Goal: Information Seeking & Learning: Learn about a topic

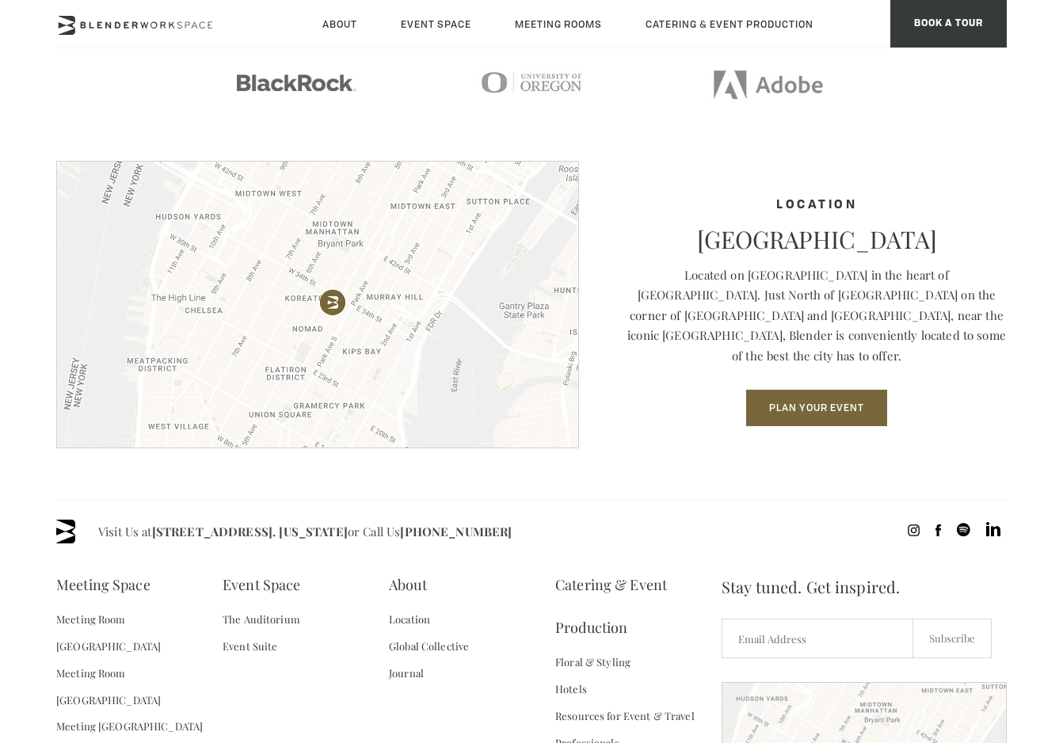
scroll to position [2043, 0]
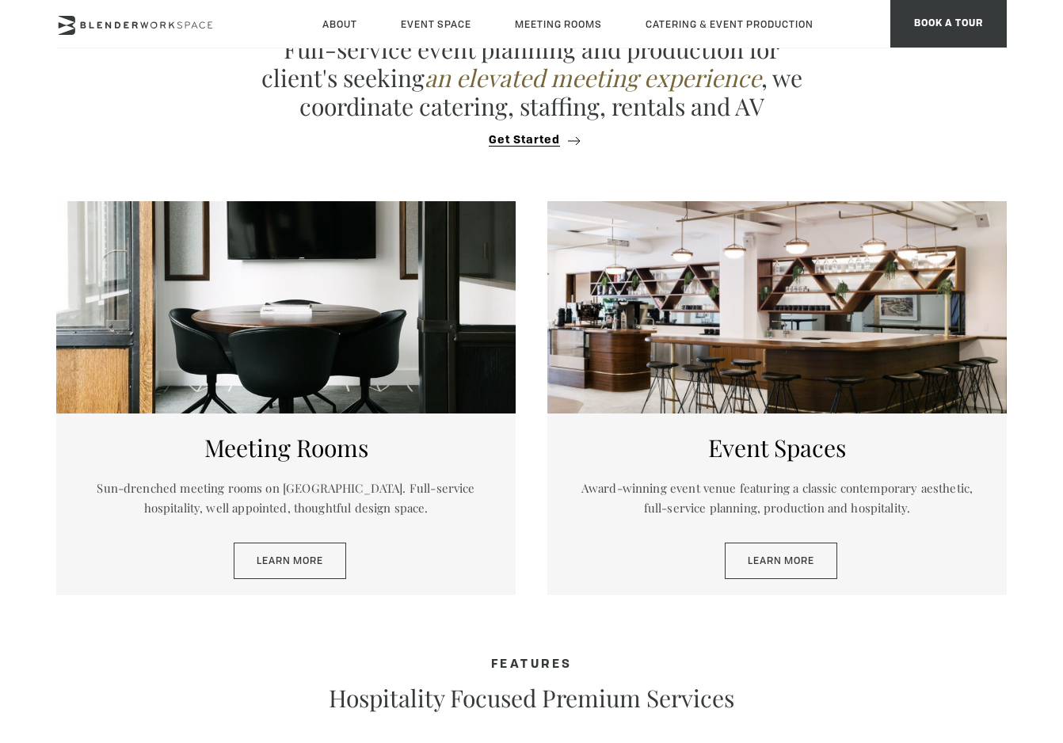
scroll to position [620, 0]
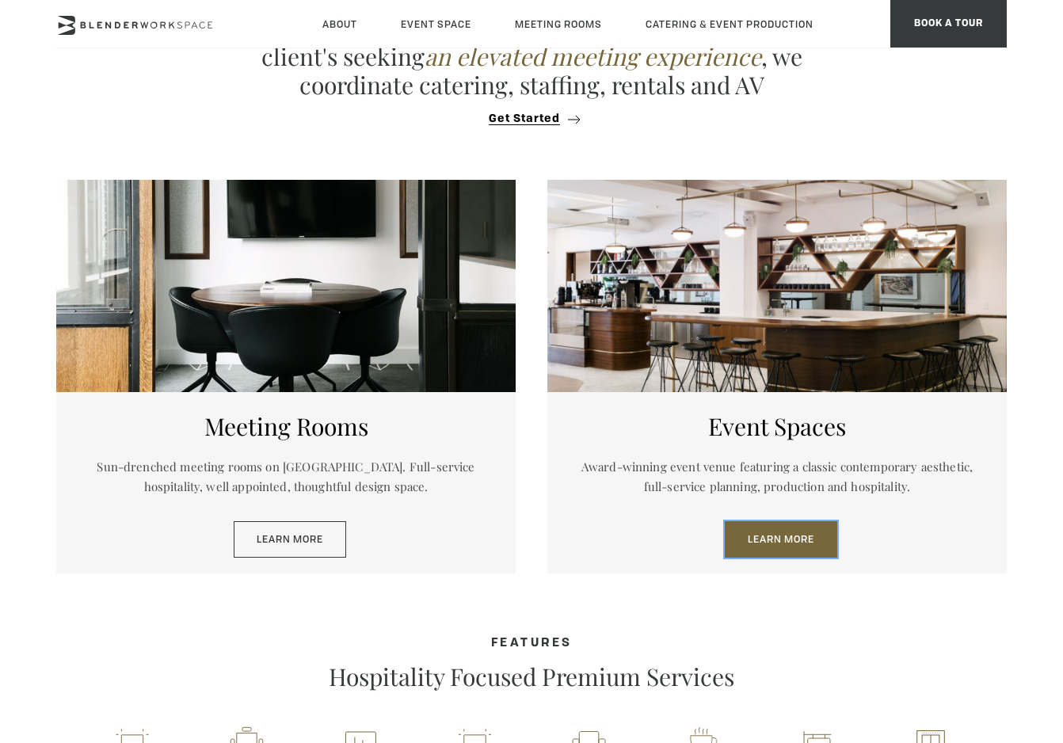
click at [778, 539] on link "Learn More" at bounding box center [781, 539] width 112 height 36
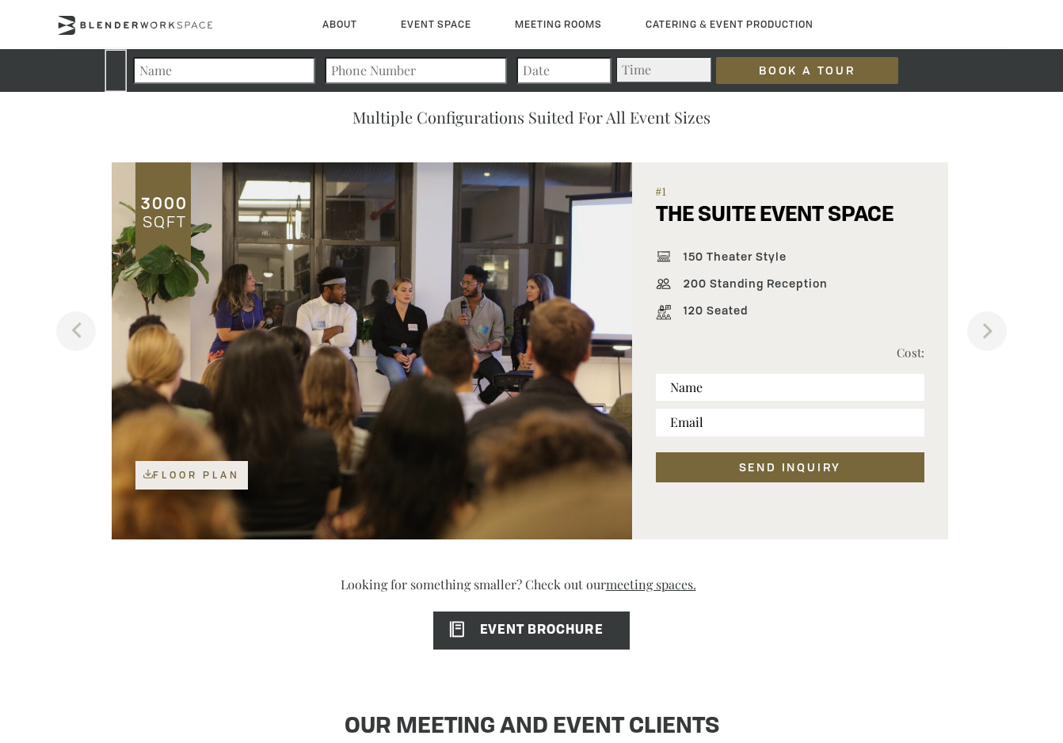
scroll to position [979, 0]
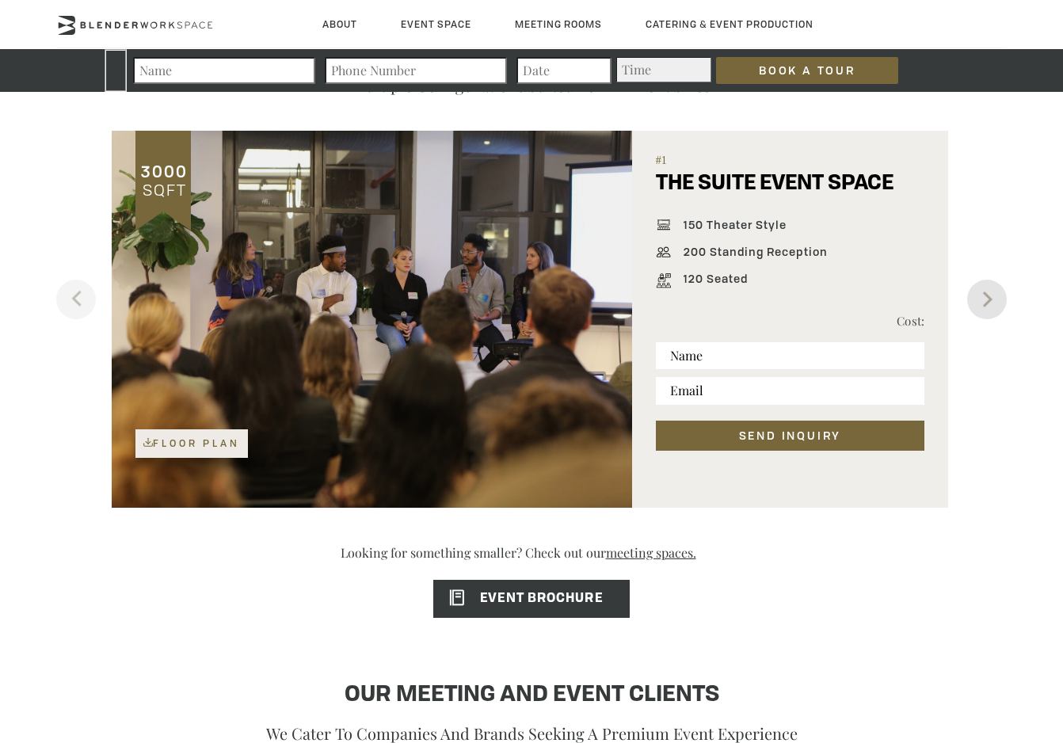
click at [980, 303] on button "Next" at bounding box center [987, 300] width 40 height 40
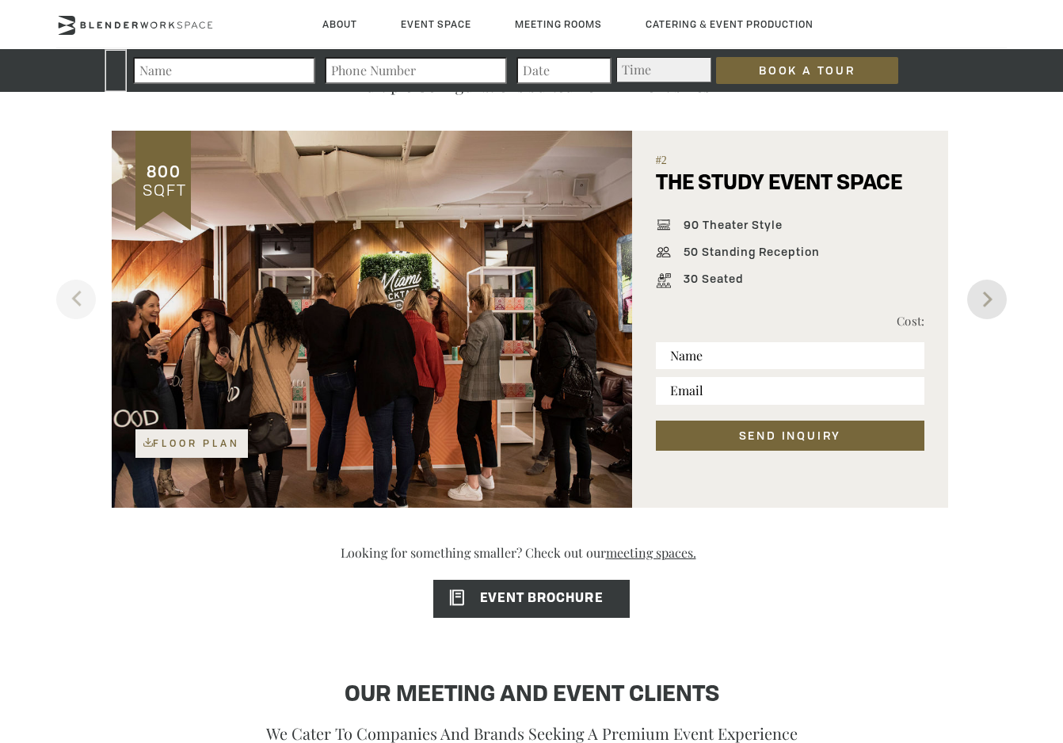
click at [980, 303] on button "Next" at bounding box center [987, 300] width 40 height 40
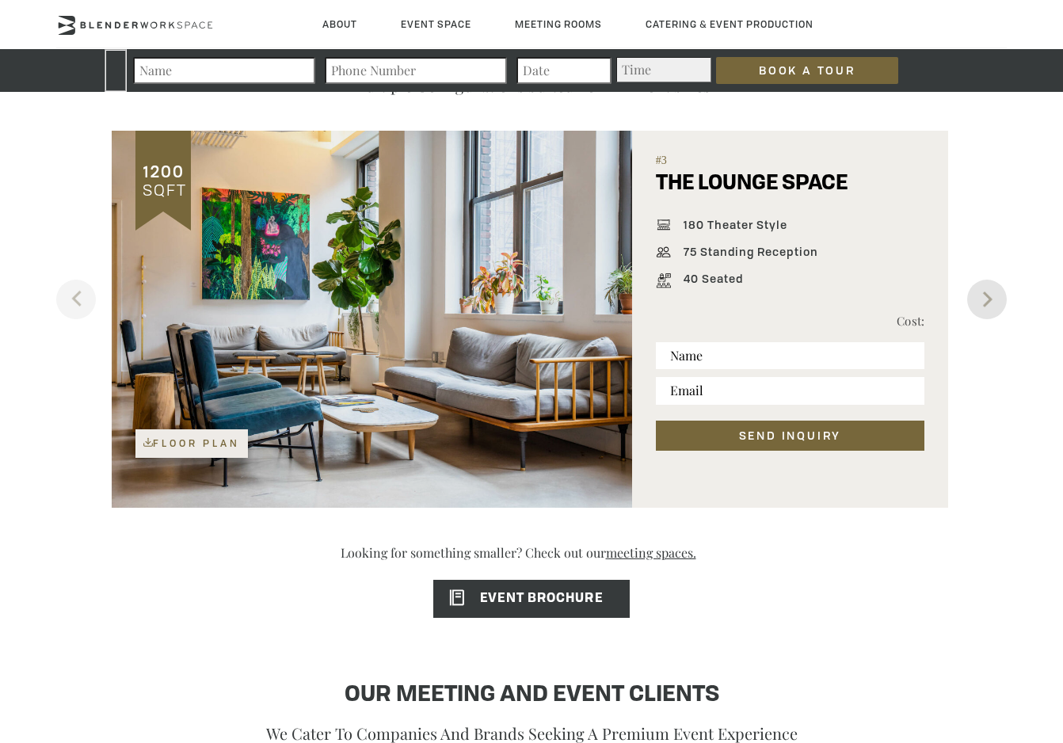
click at [980, 303] on button "Next" at bounding box center [987, 300] width 40 height 40
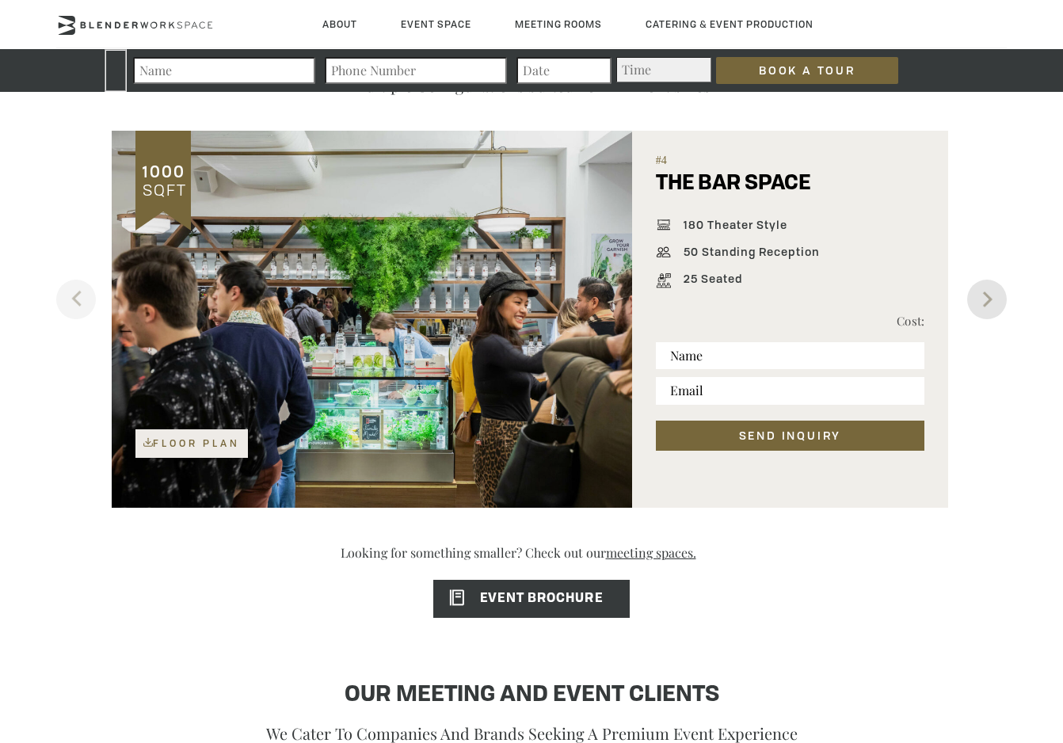
click at [980, 303] on button "Next" at bounding box center [987, 300] width 40 height 40
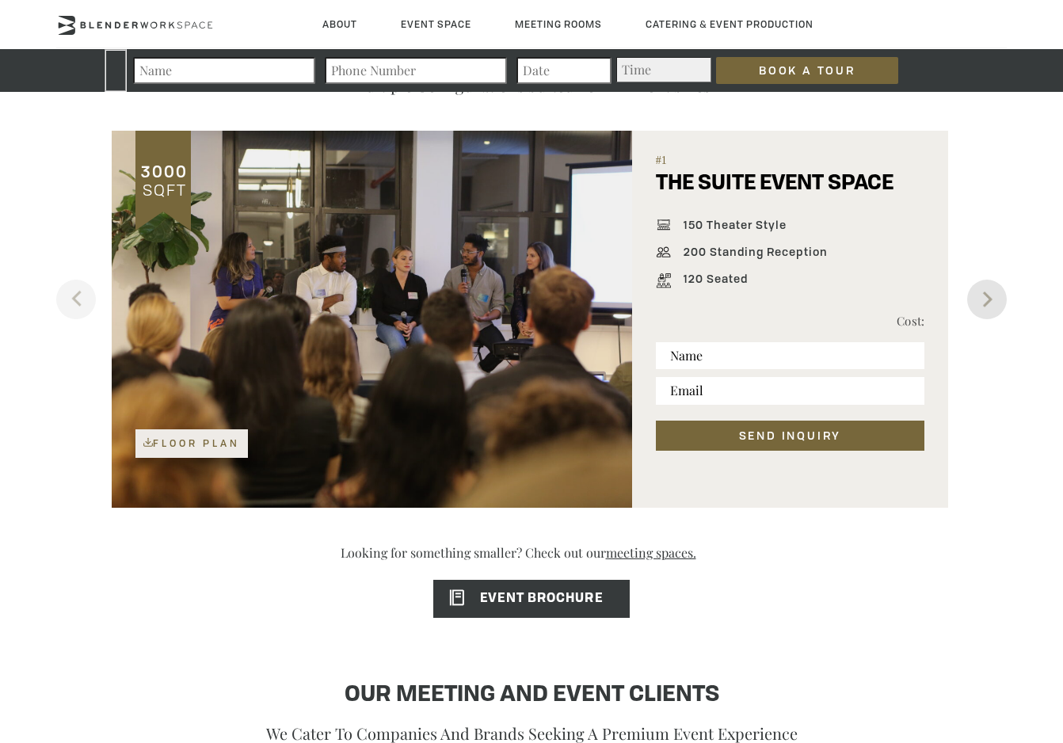
click at [980, 303] on button "Next" at bounding box center [987, 300] width 40 height 40
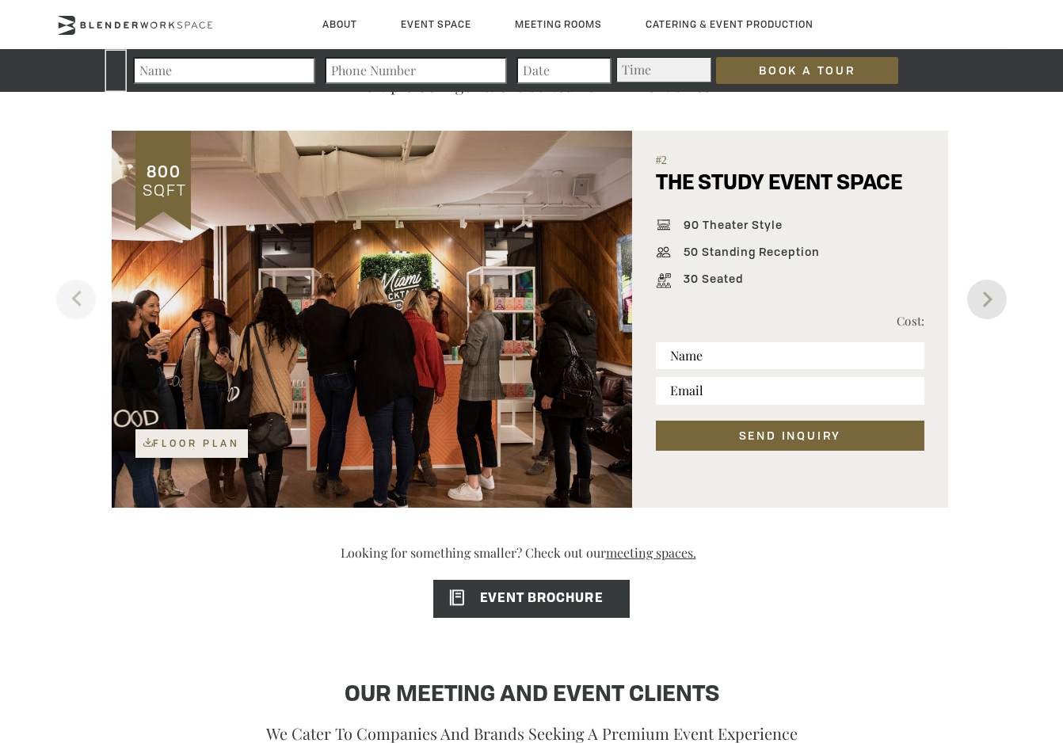
click at [980, 303] on button "Next" at bounding box center [987, 300] width 40 height 40
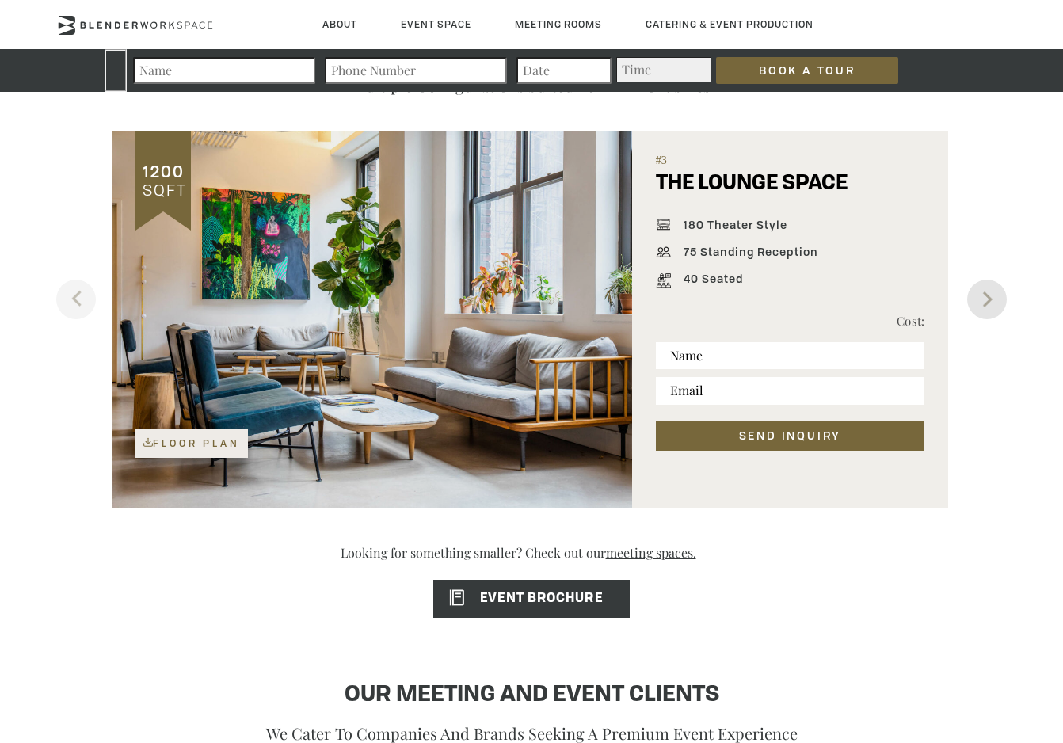
click at [980, 303] on button "Next" at bounding box center [987, 300] width 40 height 40
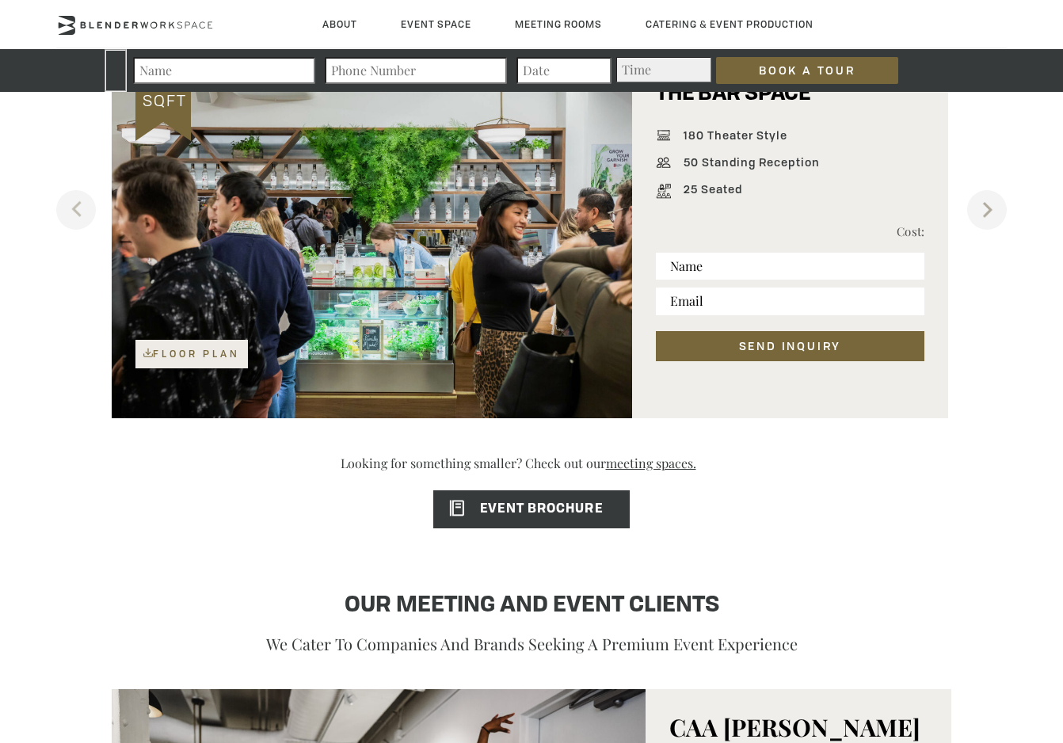
scroll to position [1037, 0]
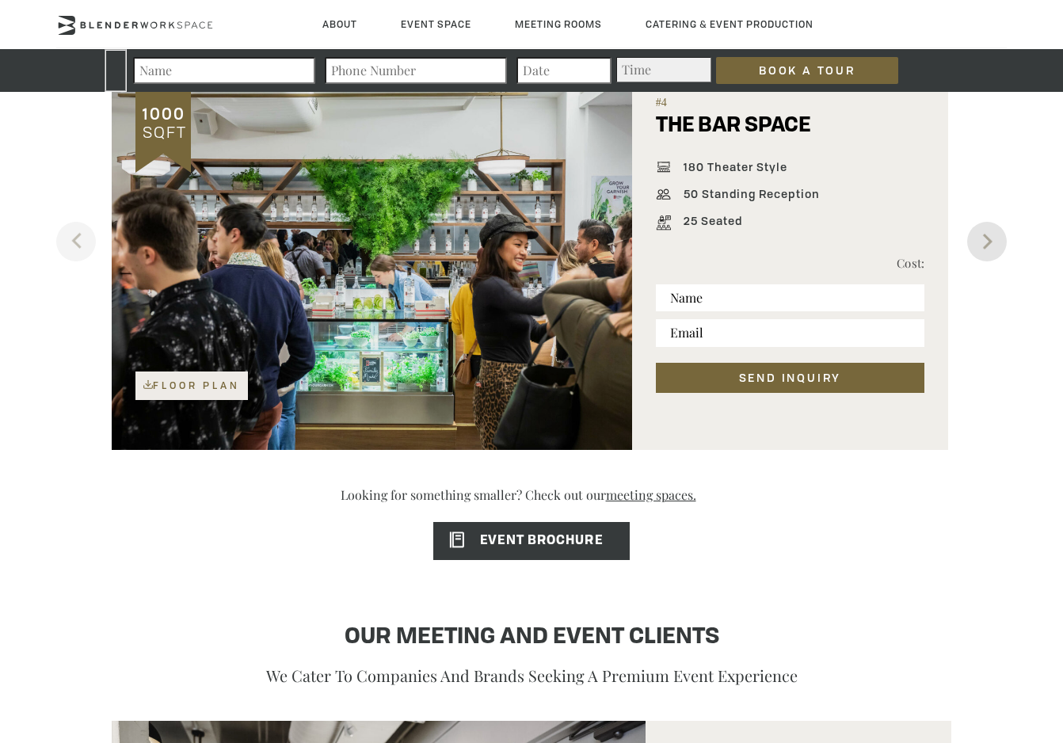
click at [982, 258] on button "Next" at bounding box center [987, 242] width 40 height 40
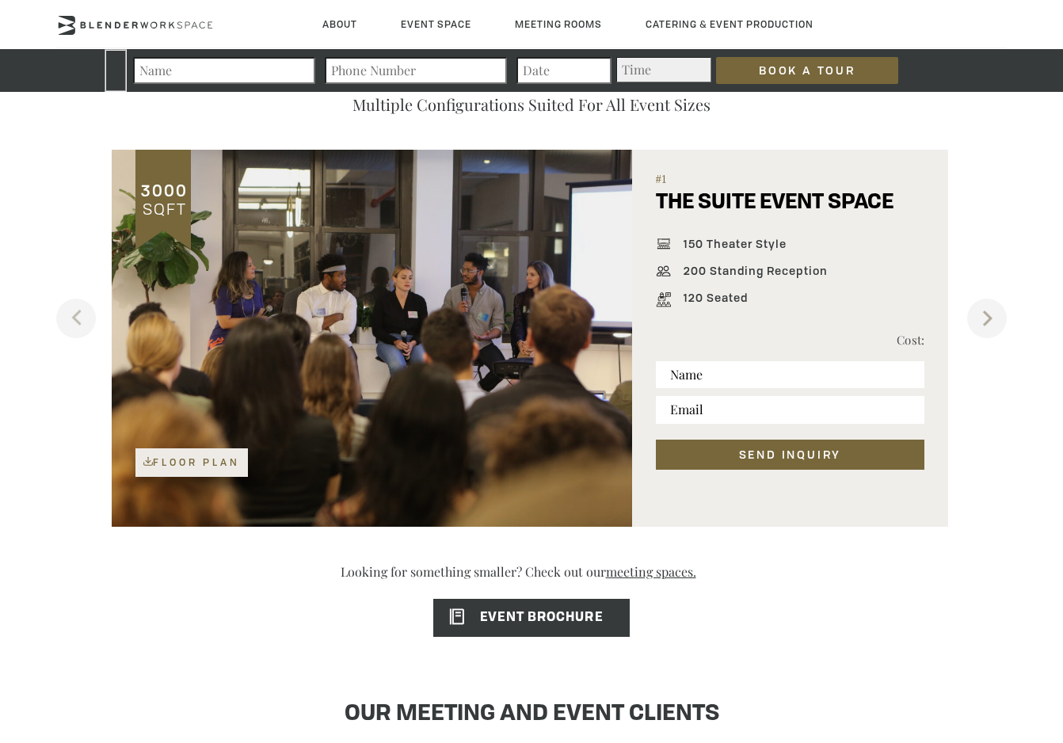
scroll to position [930, 0]
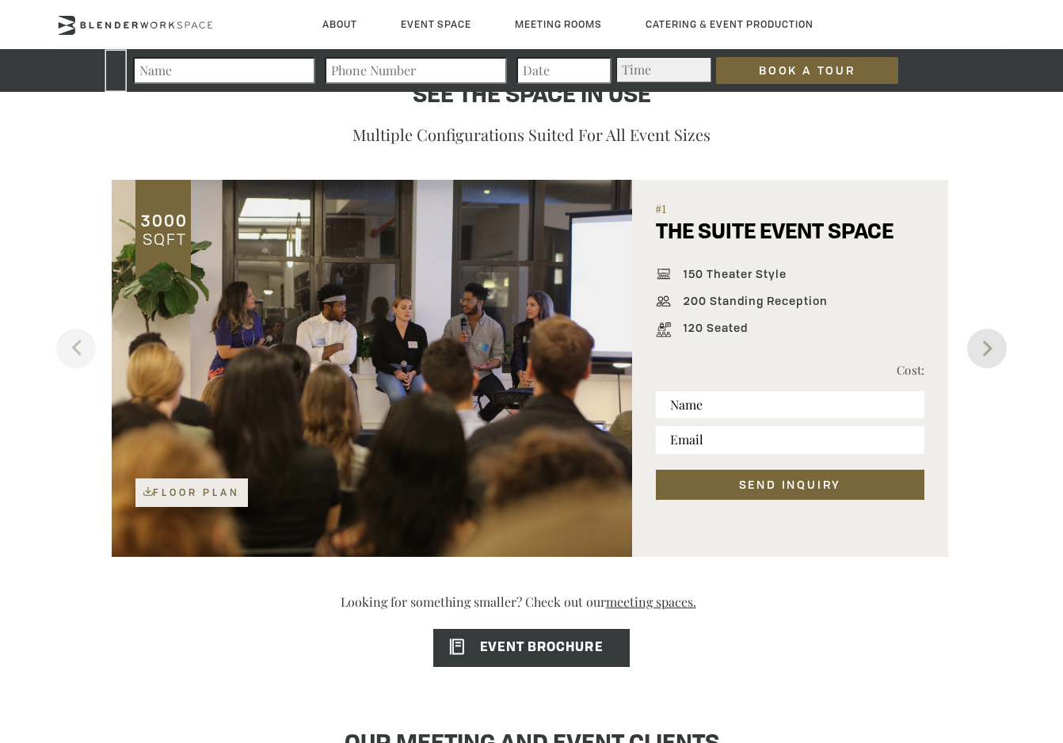
click at [992, 341] on button "Next" at bounding box center [987, 349] width 40 height 40
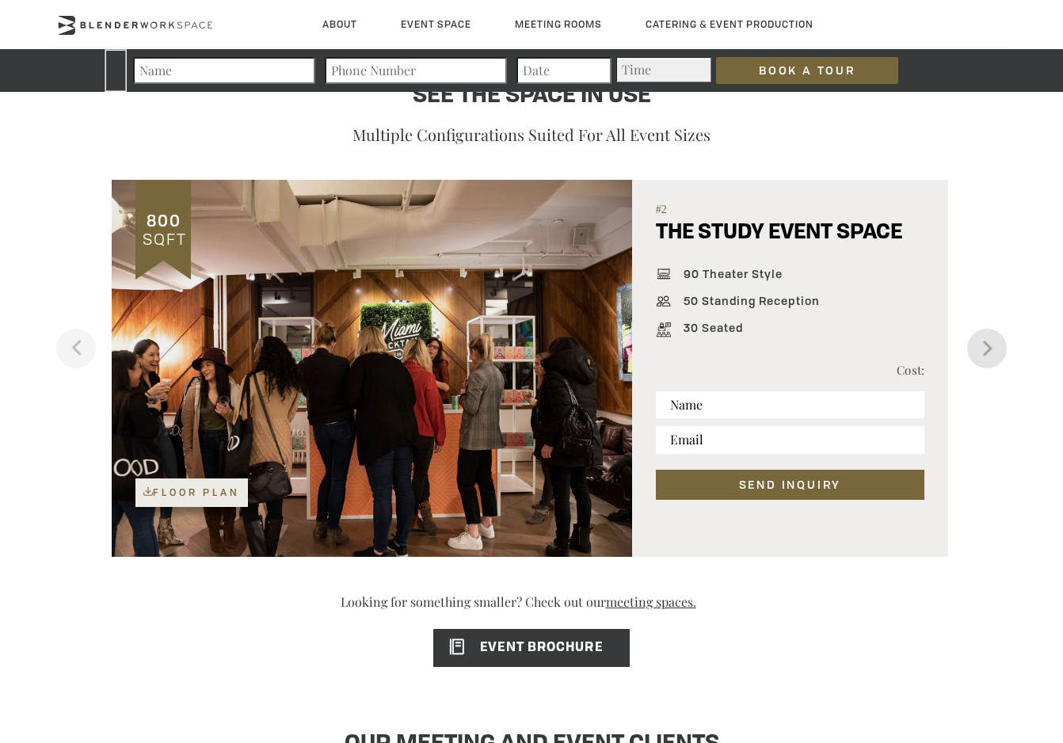
click at [988, 356] on button "Next" at bounding box center [987, 349] width 40 height 40
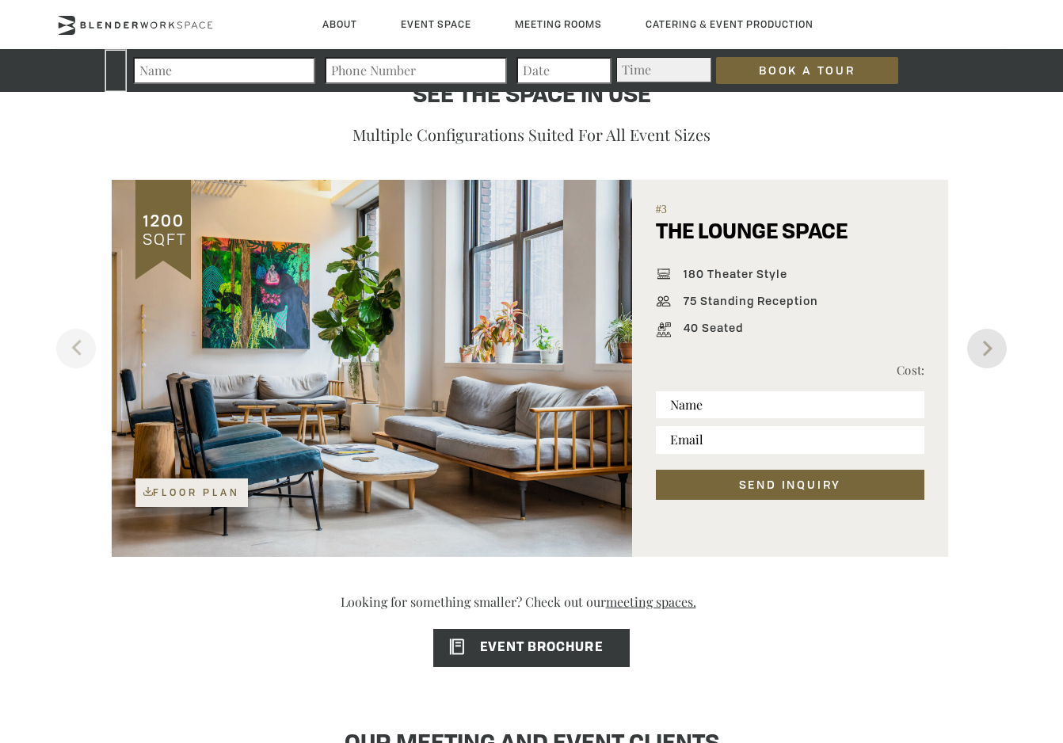
click at [982, 357] on button "Next" at bounding box center [987, 349] width 40 height 40
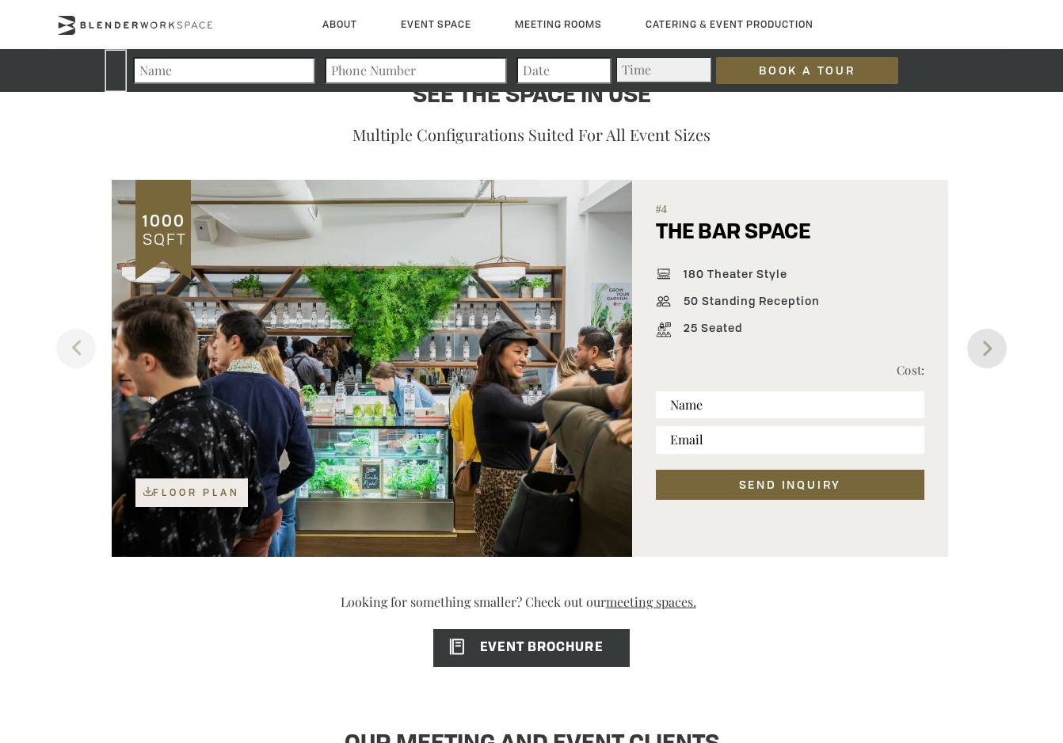
click at [982, 357] on button "Next" at bounding box center [987, 349] width 40 height 40
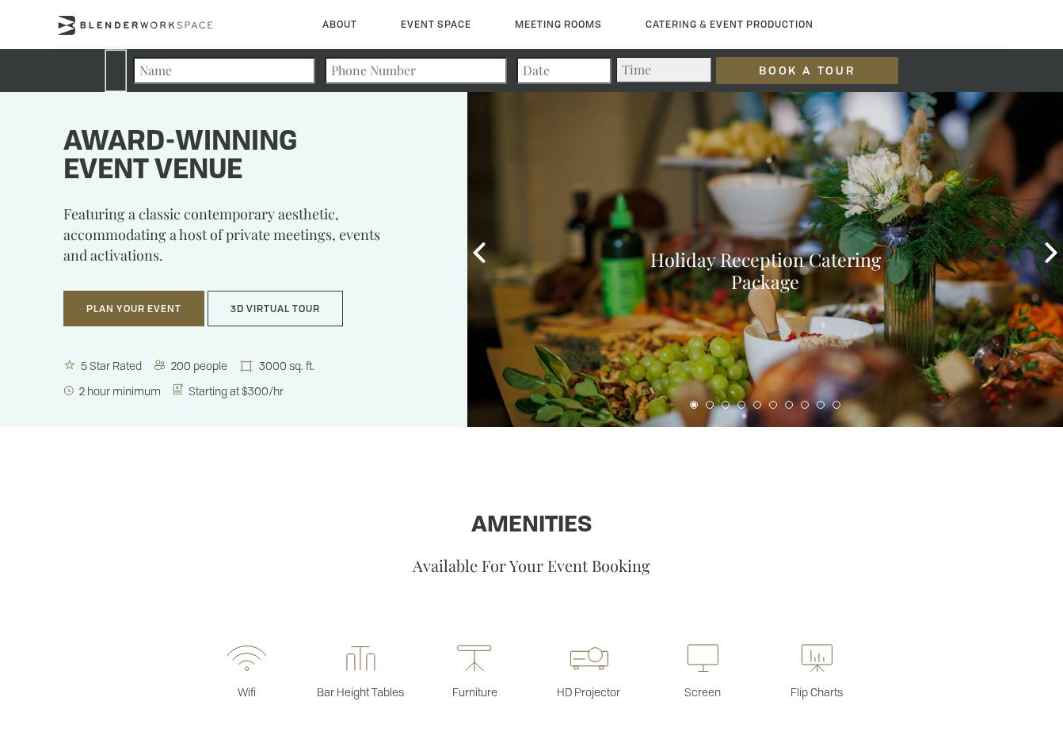
scroll to position [0, 0]
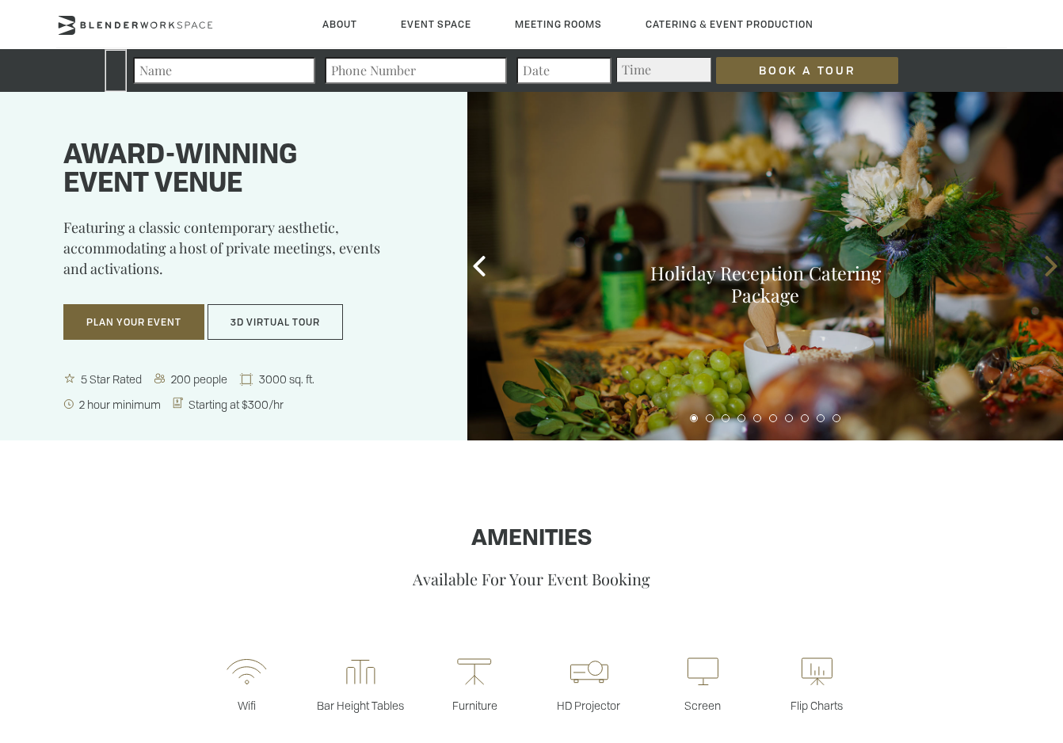
click at [1043, 269] on icon at bounding box center [1051, 266] width 21 height 21
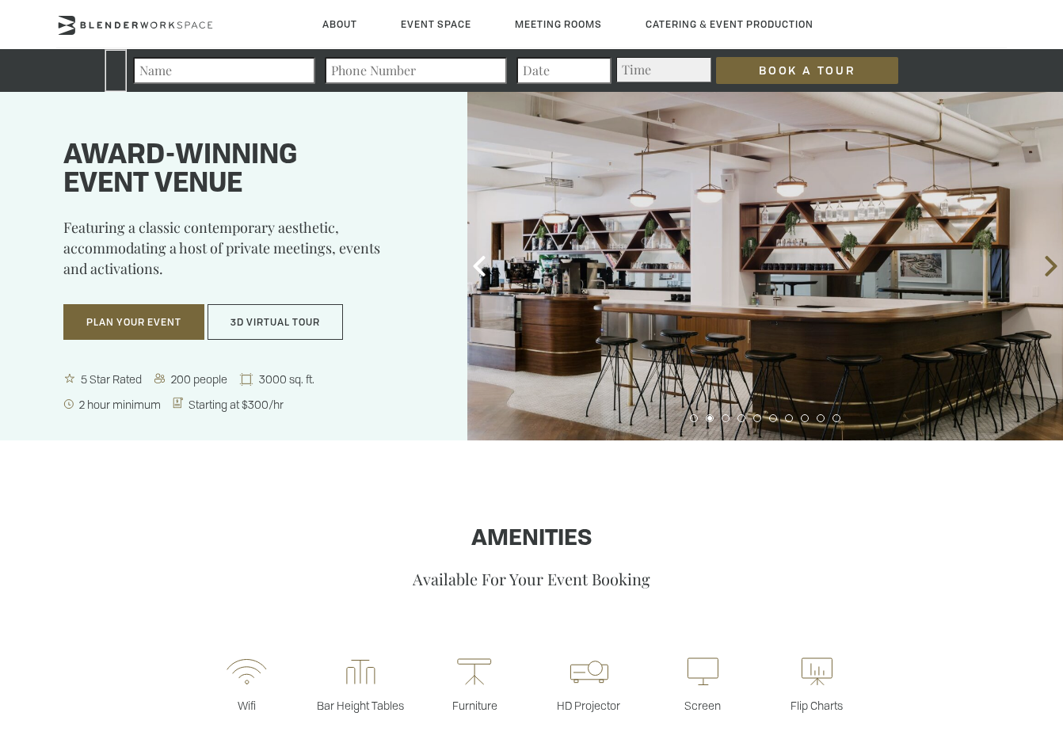
click at [1050, 261] on icon at bounding box center [1051, 266] width 12 height 21
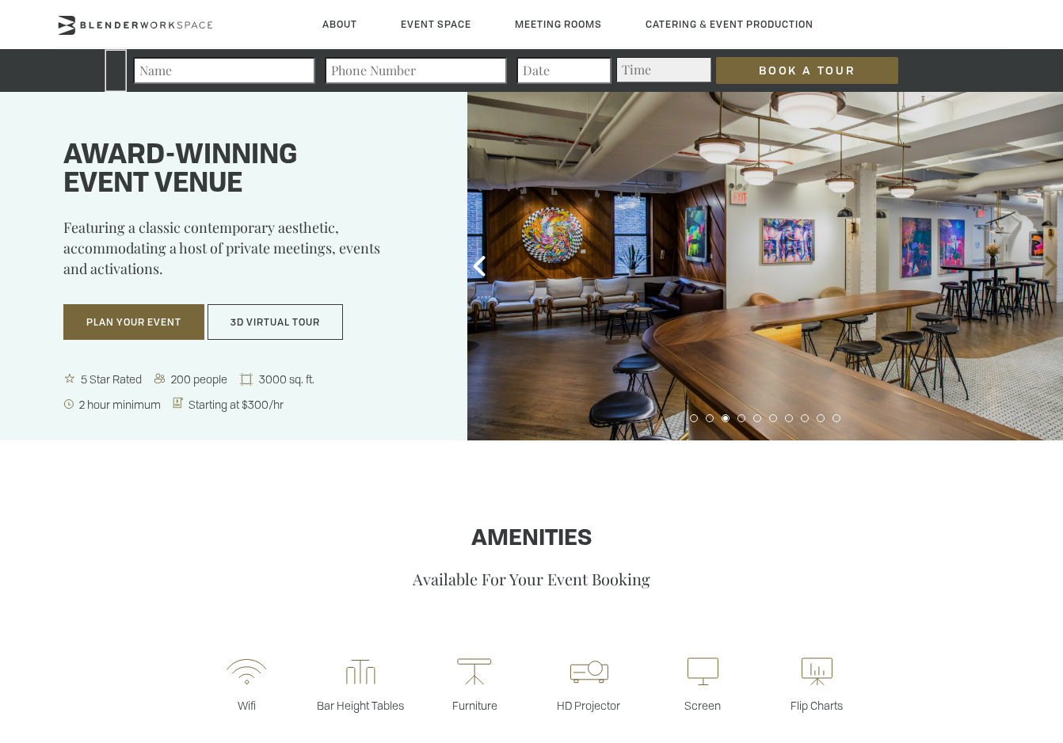
click at [1050, 261] on icon at bounding box center [1051, 266] width 12 height 21
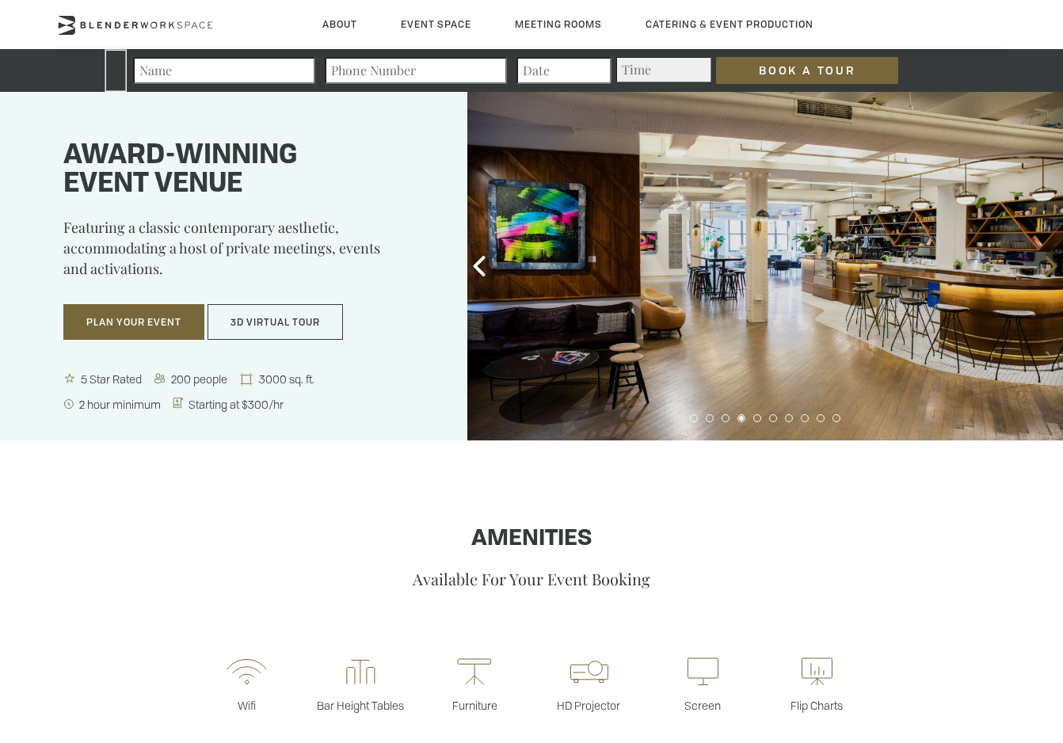
click at [1050, 261] on icon at bounding box center [1051, 266] width 12 height 21
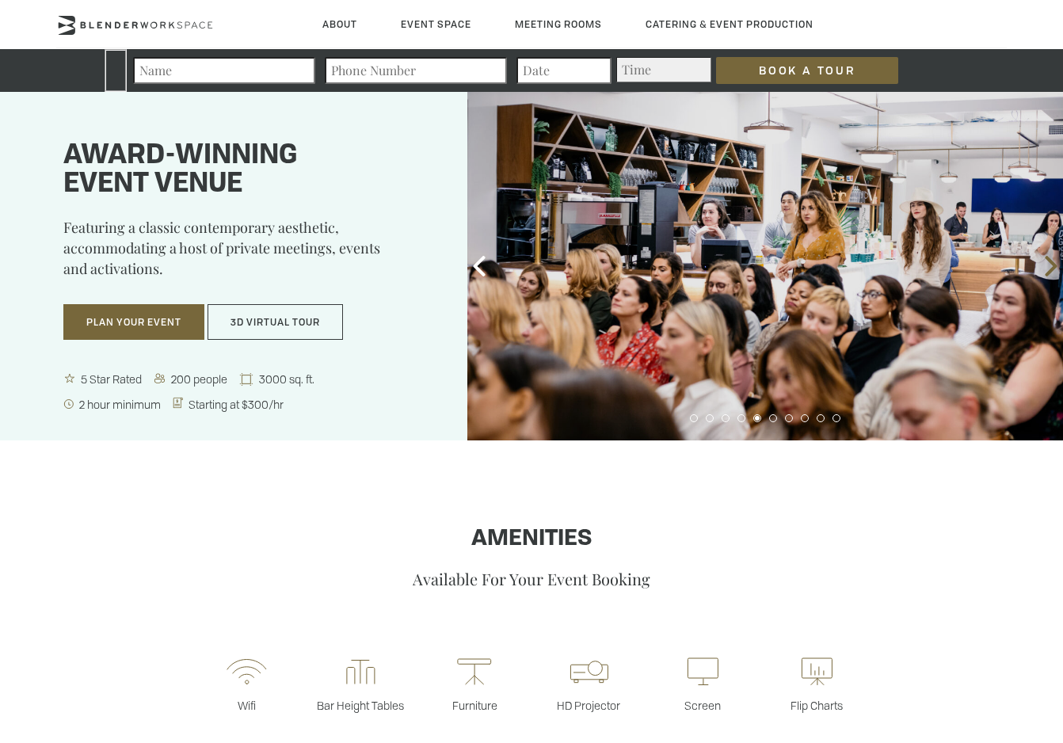
click at [1050, 261] on icon at bounding box center [1051, 266] width 12 height 21
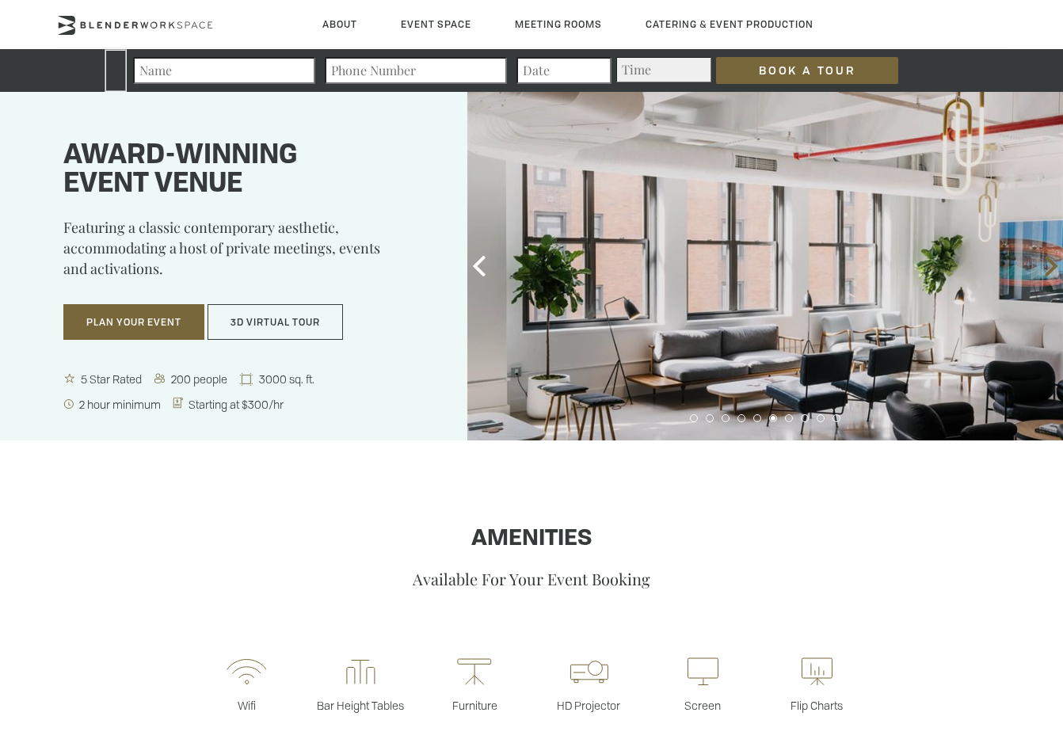
click at [1050, 261] on icon at bounding box center [1051, 266] width 12 height 21
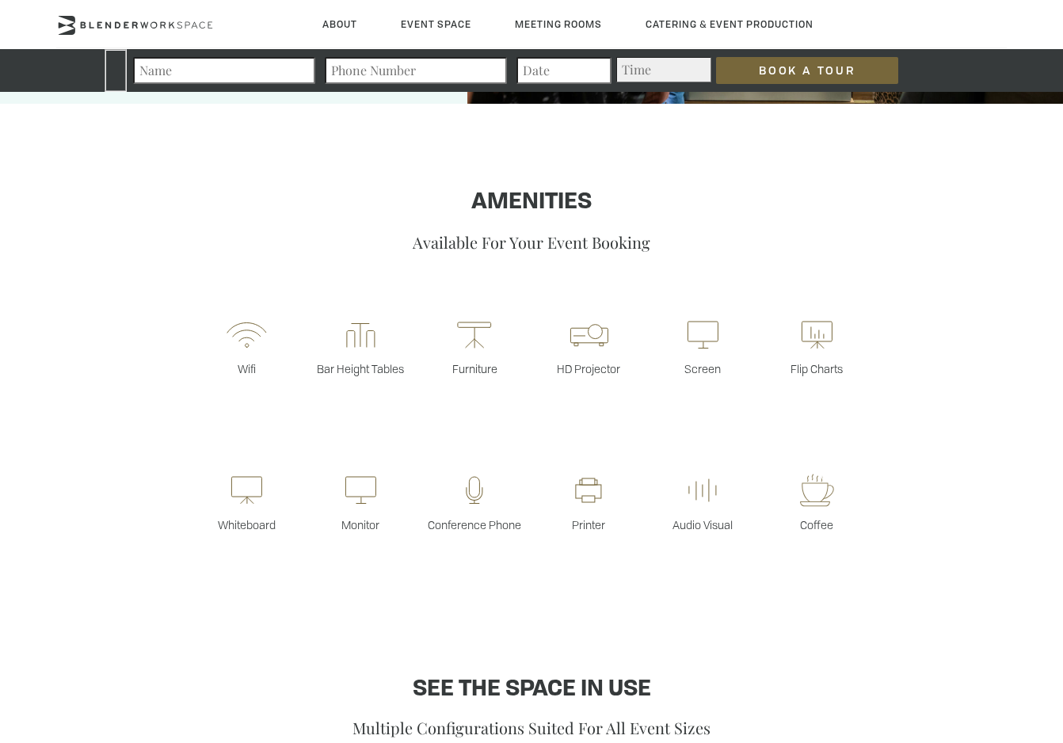
scroll to position [185, 0]
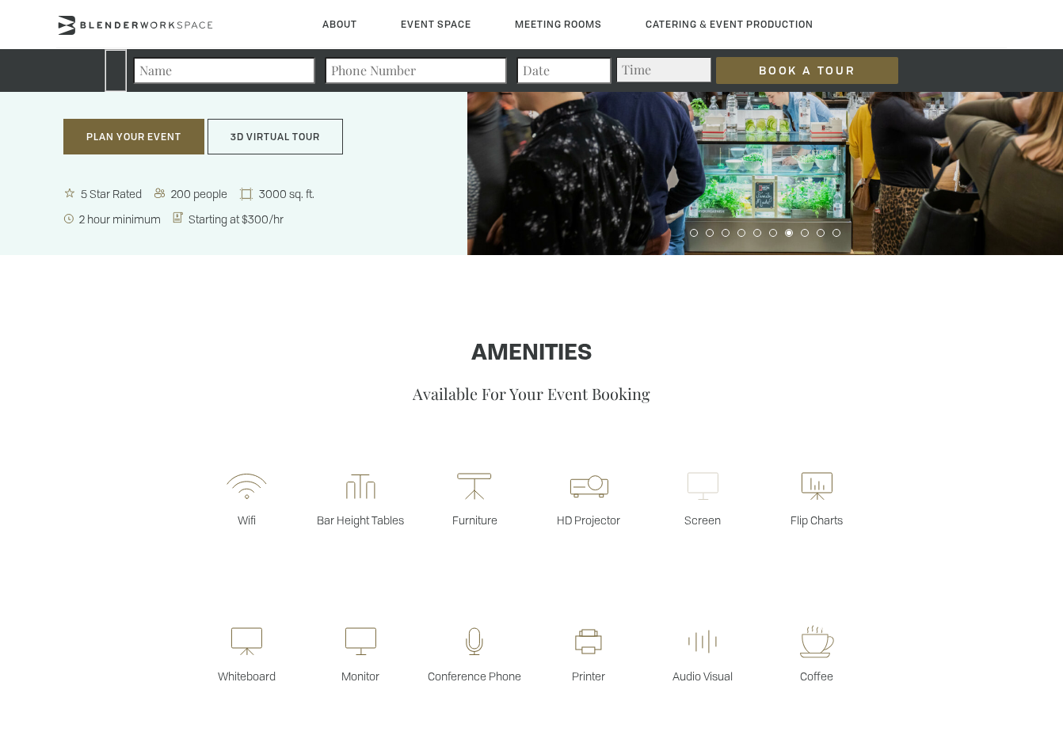
click at [711, 478] on icon at bounding box center [703, 486] width 32 height 38
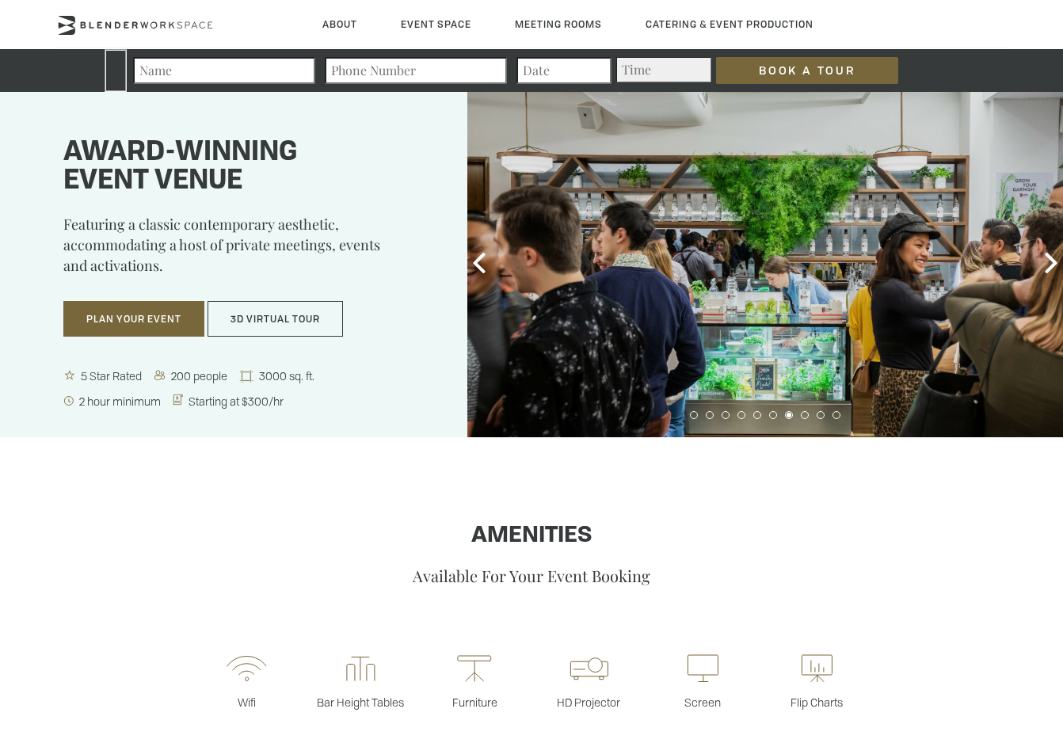
scroll to position [0, 0]
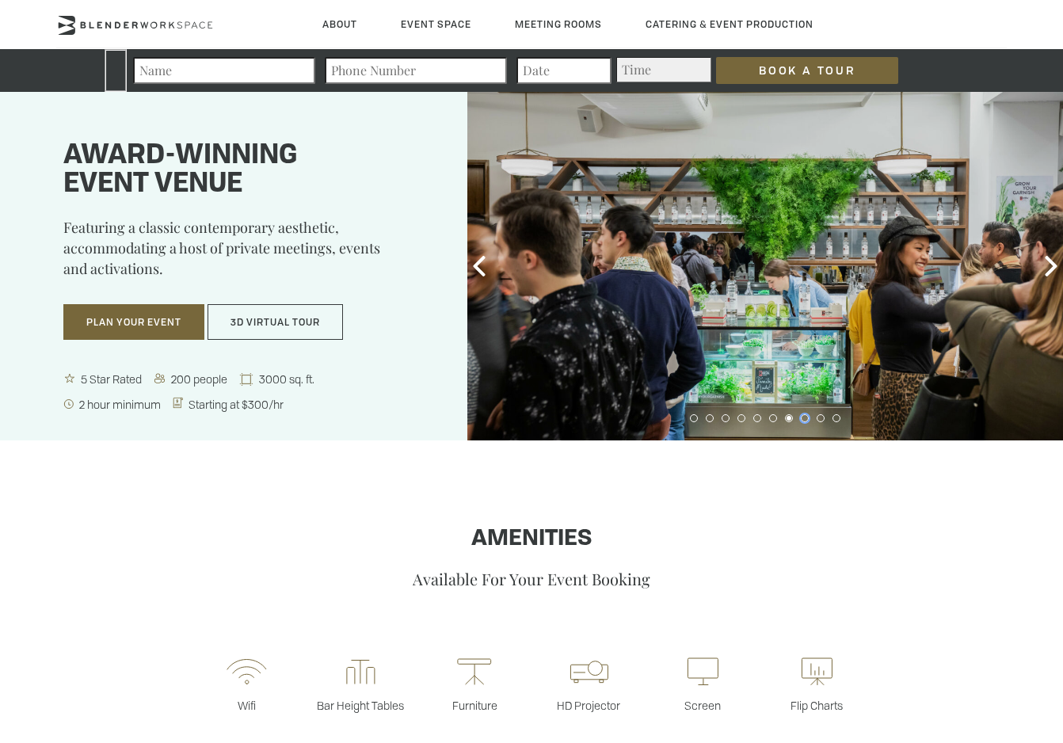
click at [806, 420] on button at bounding box center [805, 418] width 8 height 8
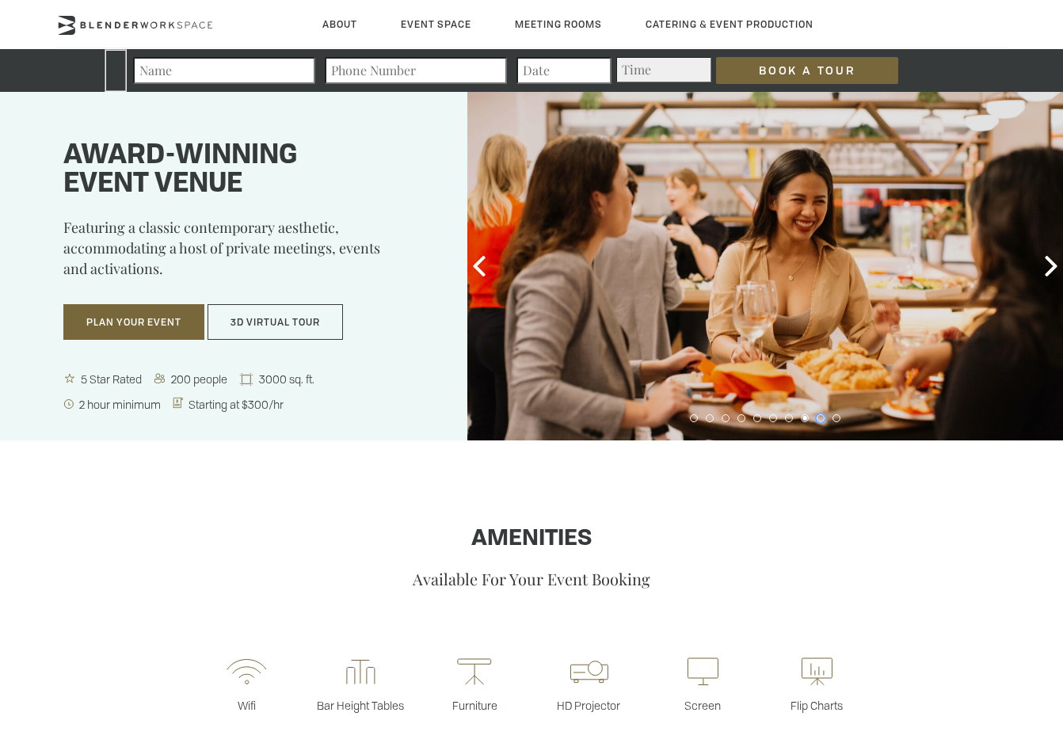
click at [822, 420] on button at bounding box center [821, 418] width 8 height 8
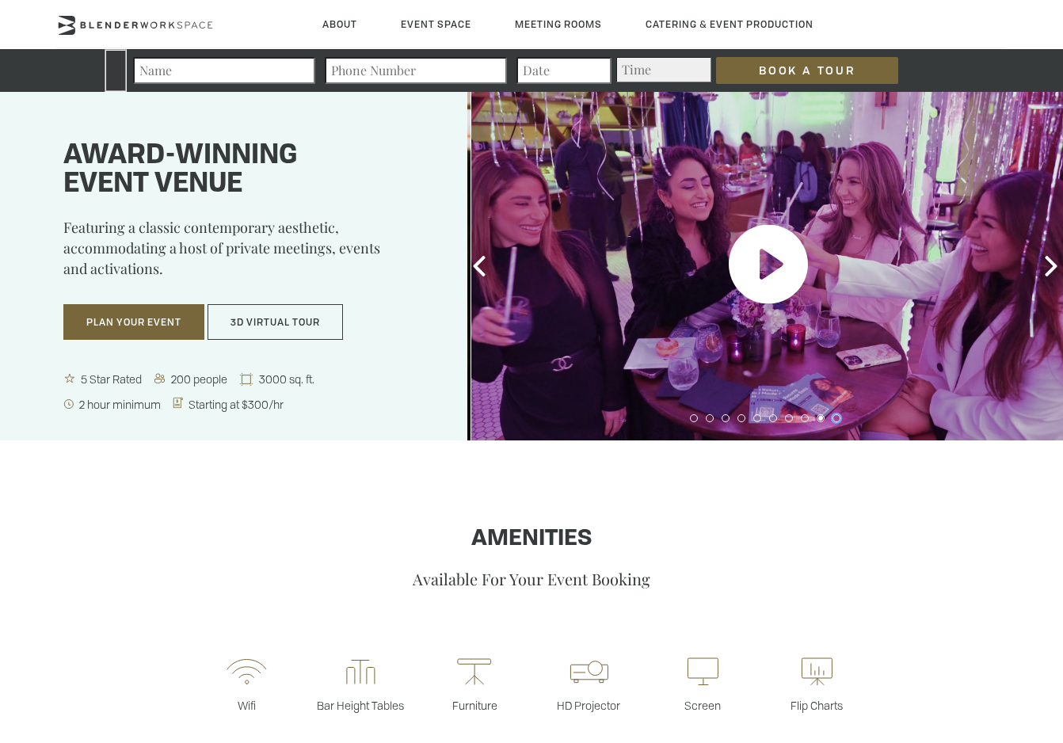
click at [835, 420] on button at bounding box center [836, 418] width 8 height 8
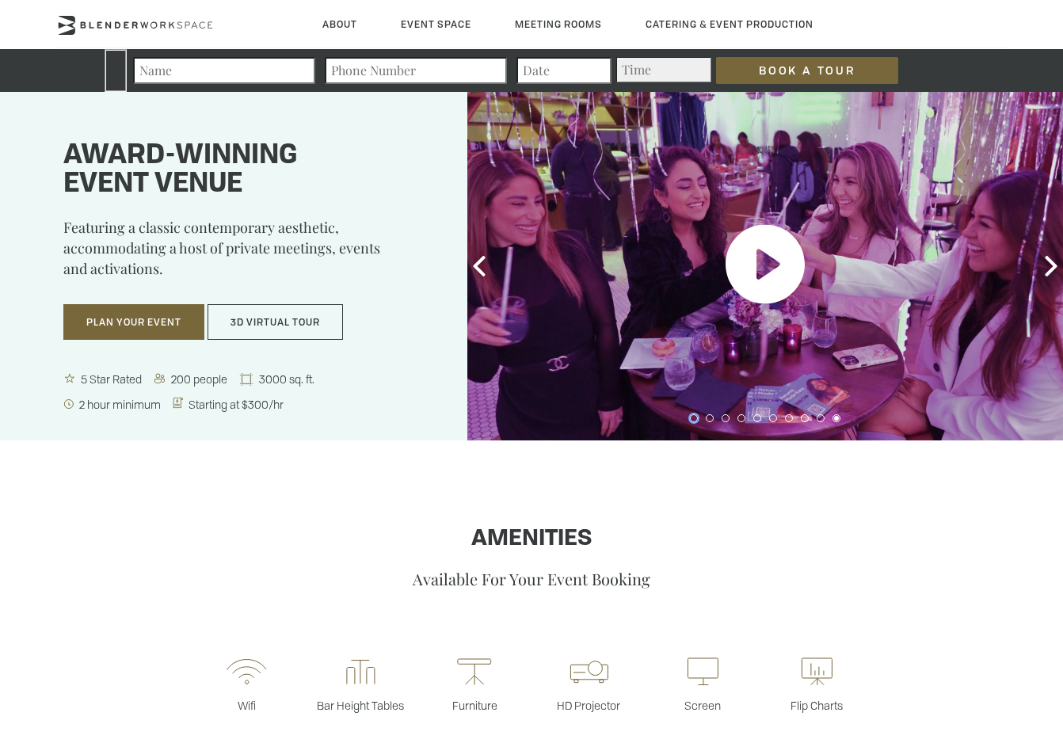
click at [693, 418] on button at bounding box center [694, 418] width 8 height 8
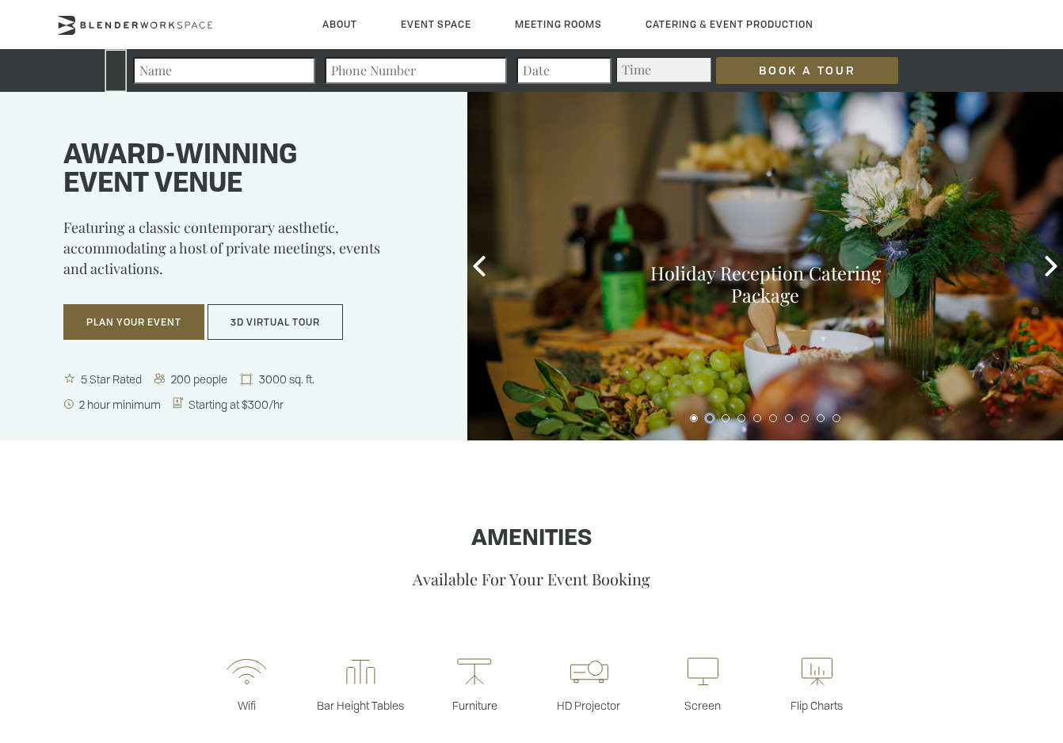
click at [710, 417] on button at bounding box center [710, 418] width 8 height 8
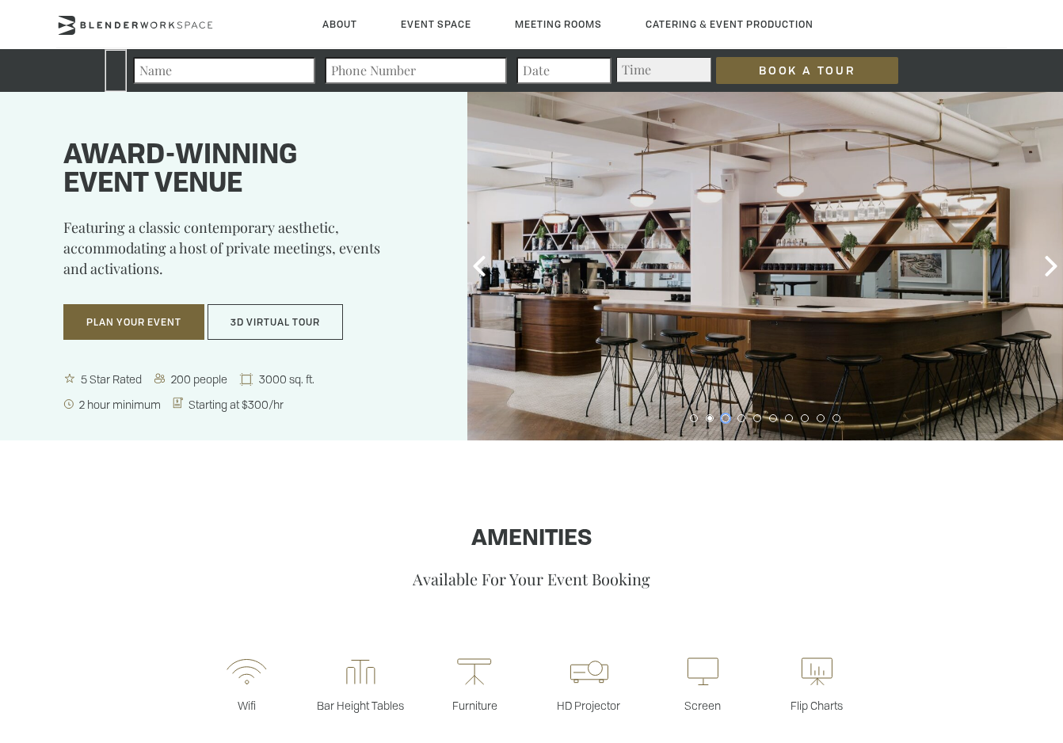
click at [722, 420] on button at bounding box center [726, 418] width 8 height 8
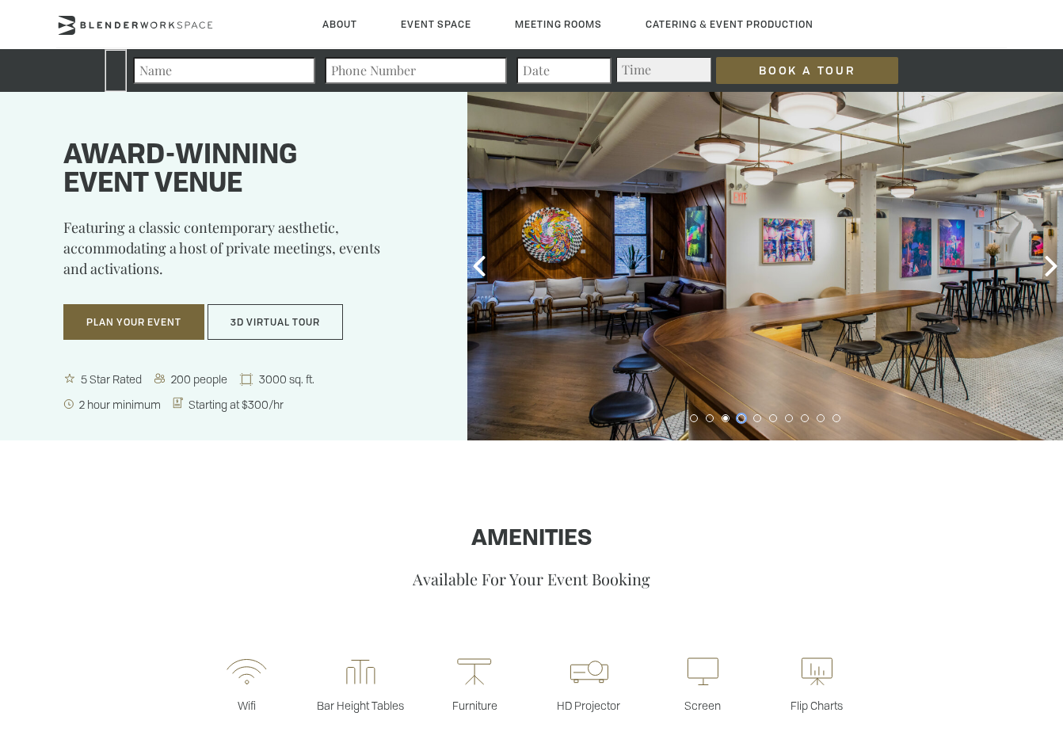
click at [739, 418] on button at bounding box center [741, 418] width 8 height 8
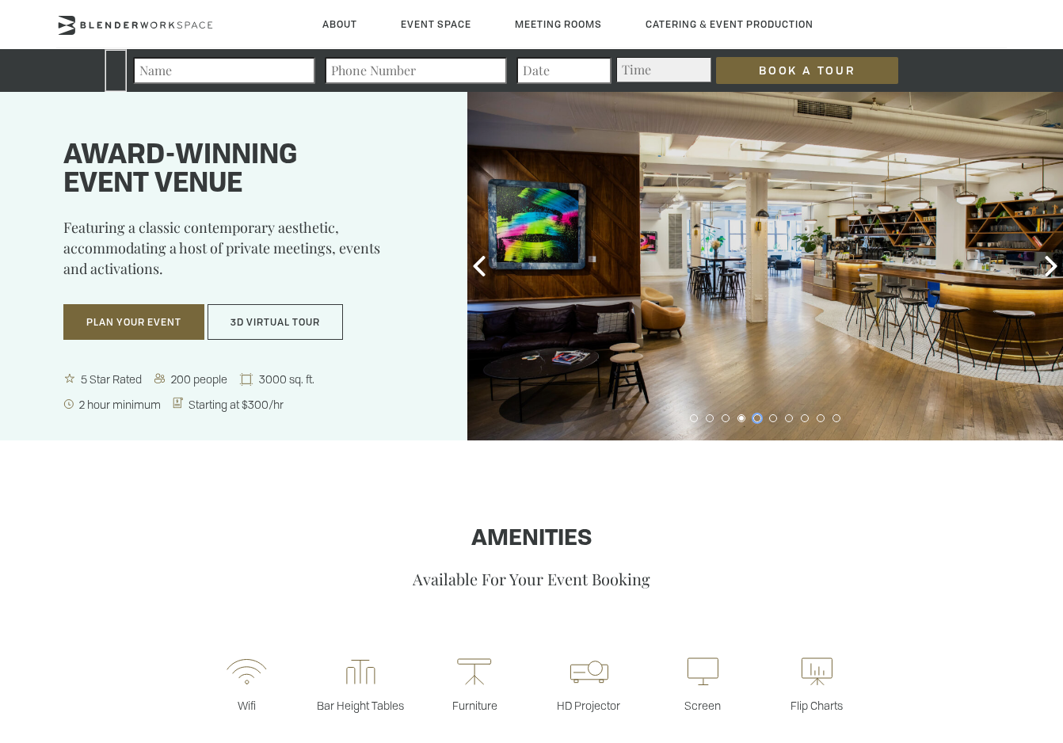
click at [760, 418] on button at bounding box center [757, 418] width 8 height 8
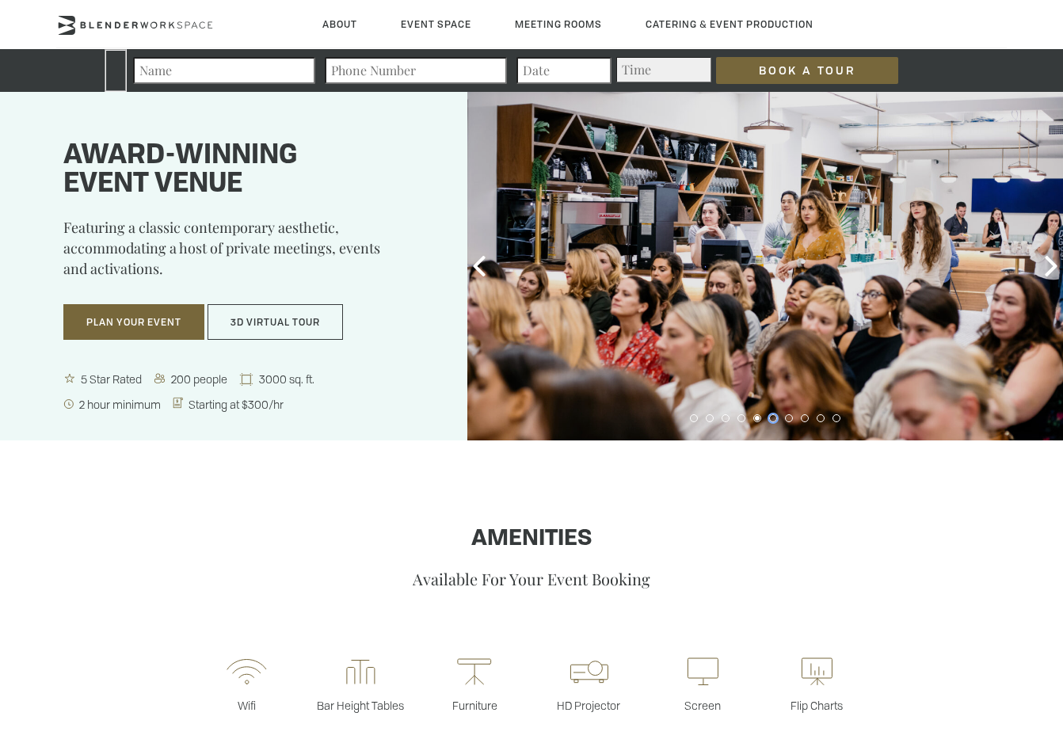
click at [771, 418] on button at bounding box center [773, 418] width 8 height 8
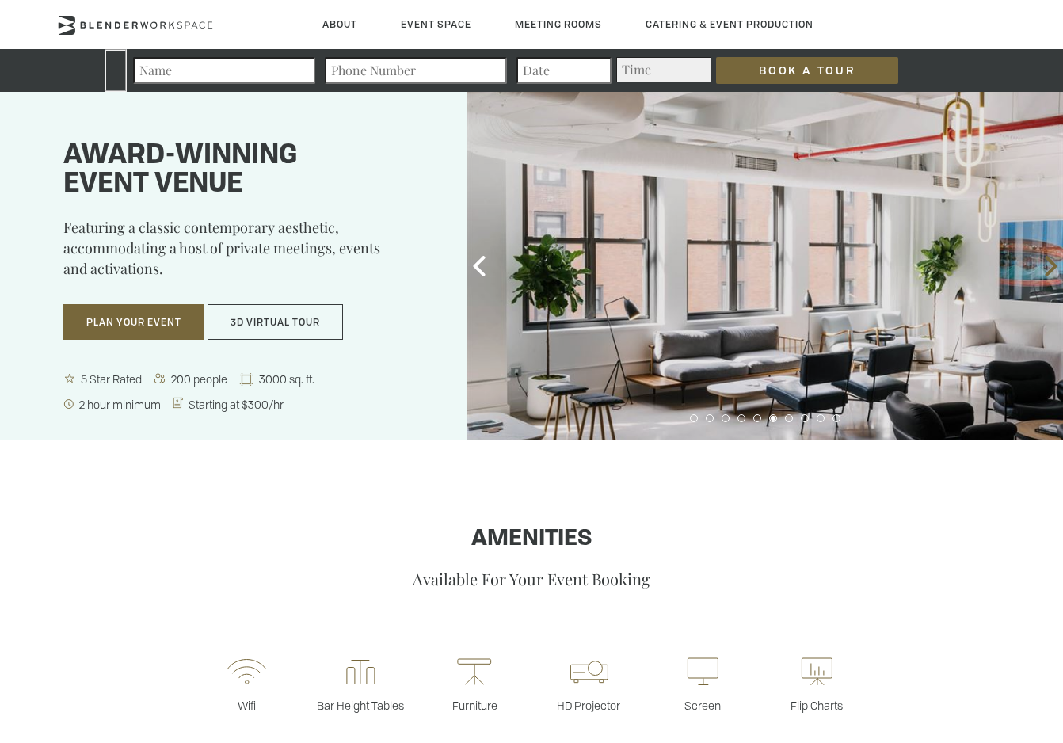
click at [1053, 259] on icon at bounding box center [1051, 266] width 21 height 21
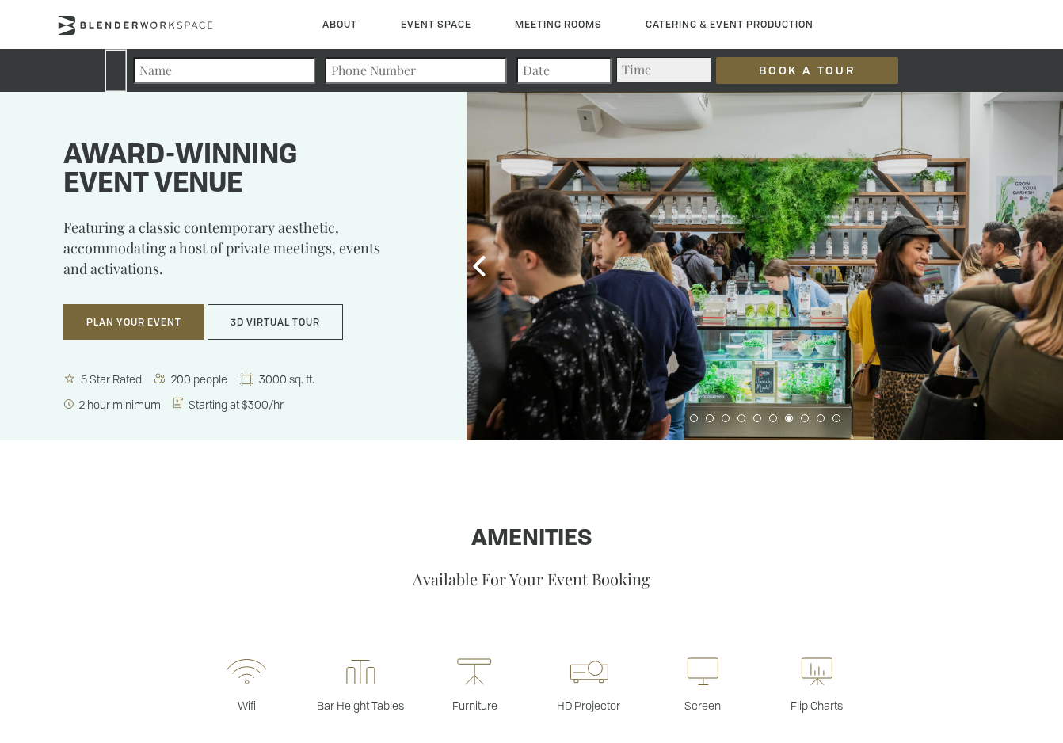
click at [1053, 259] on icon at bounding box center [1051, 266] width 21 height 21
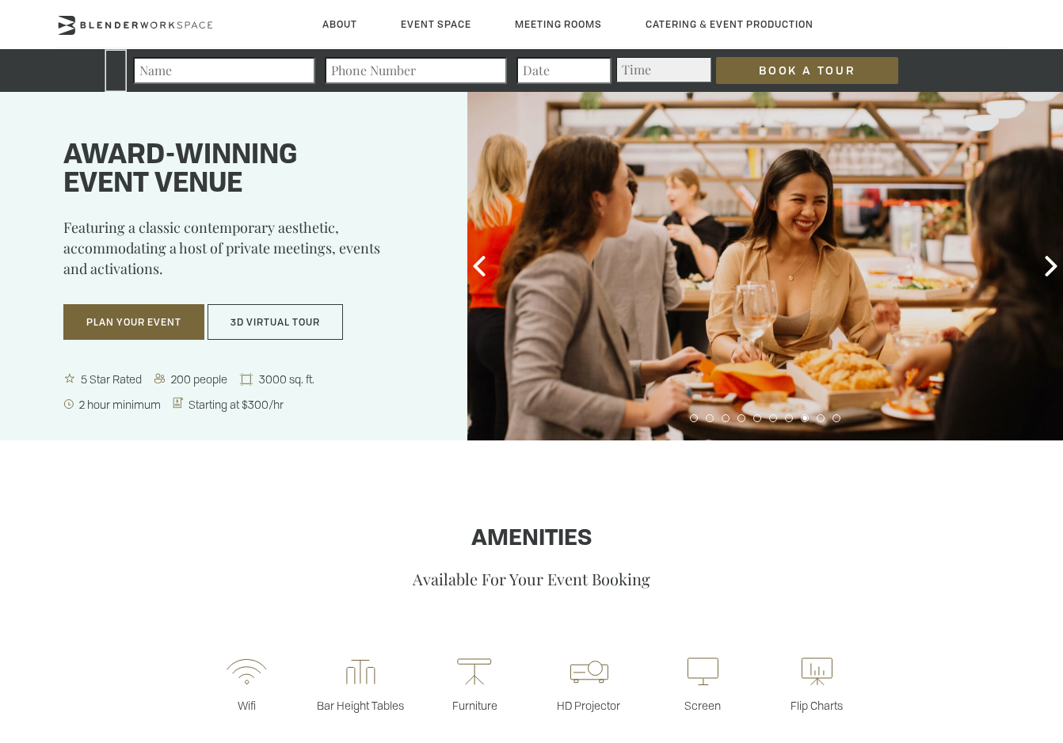
click at [916, 284] on div at bounding box center [765, 266] width 596 height 349
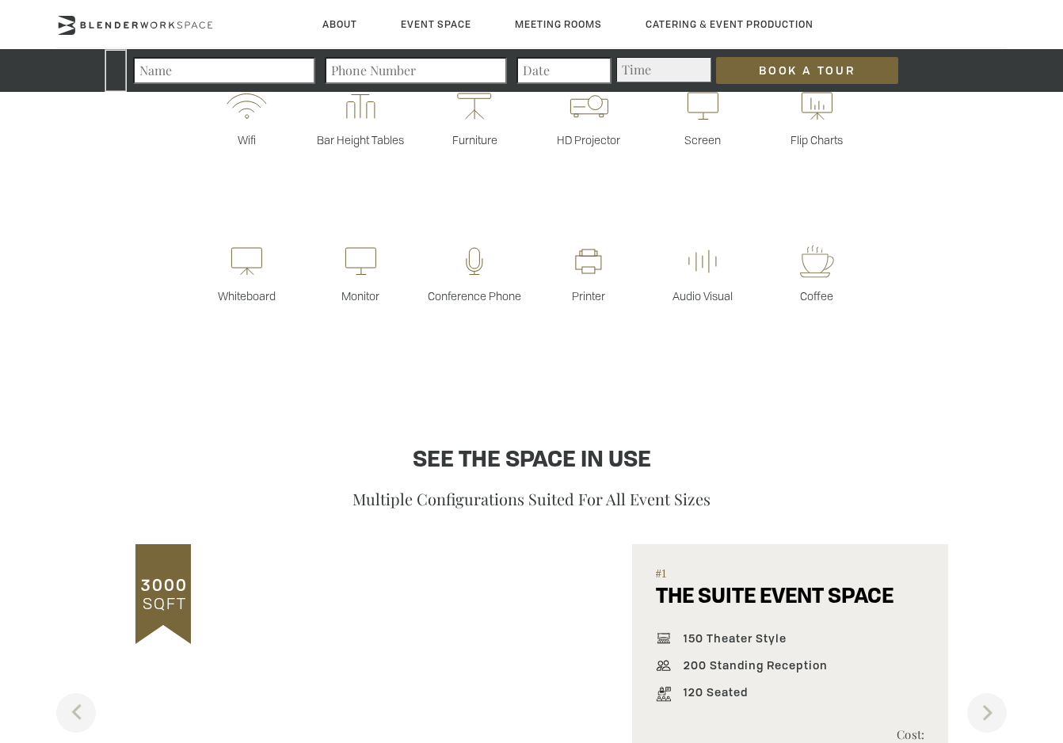
scroll to position [877, 0]
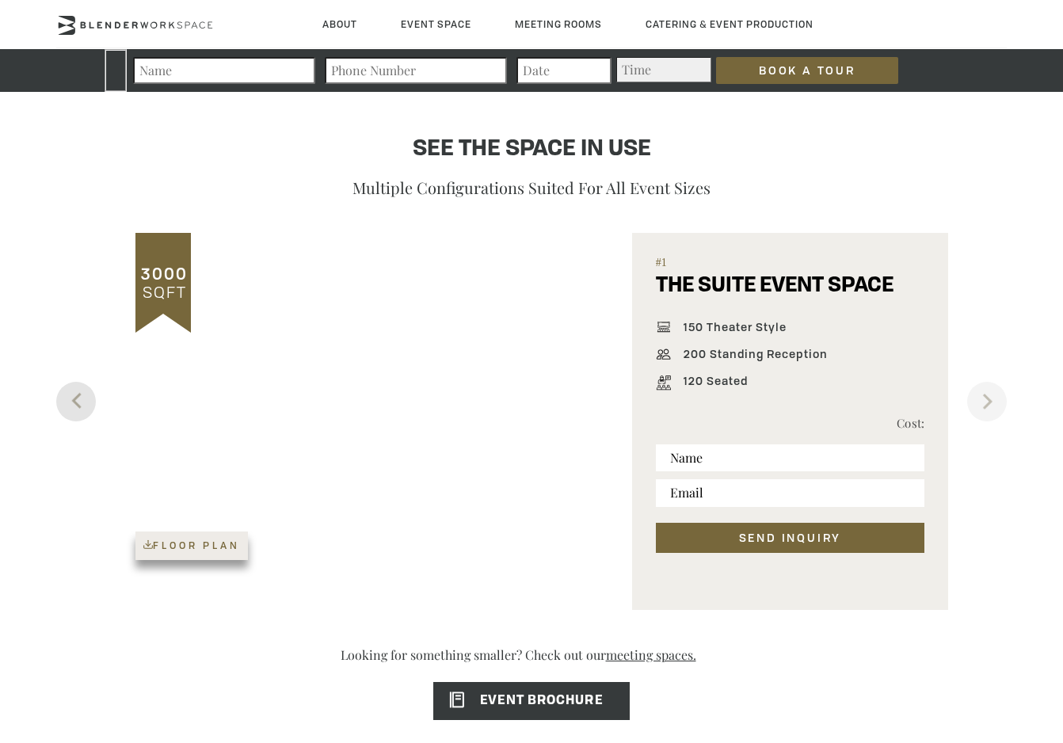
click at [64, 394] on button "Previous" at bounding box center [76, 402] width 40 height 40
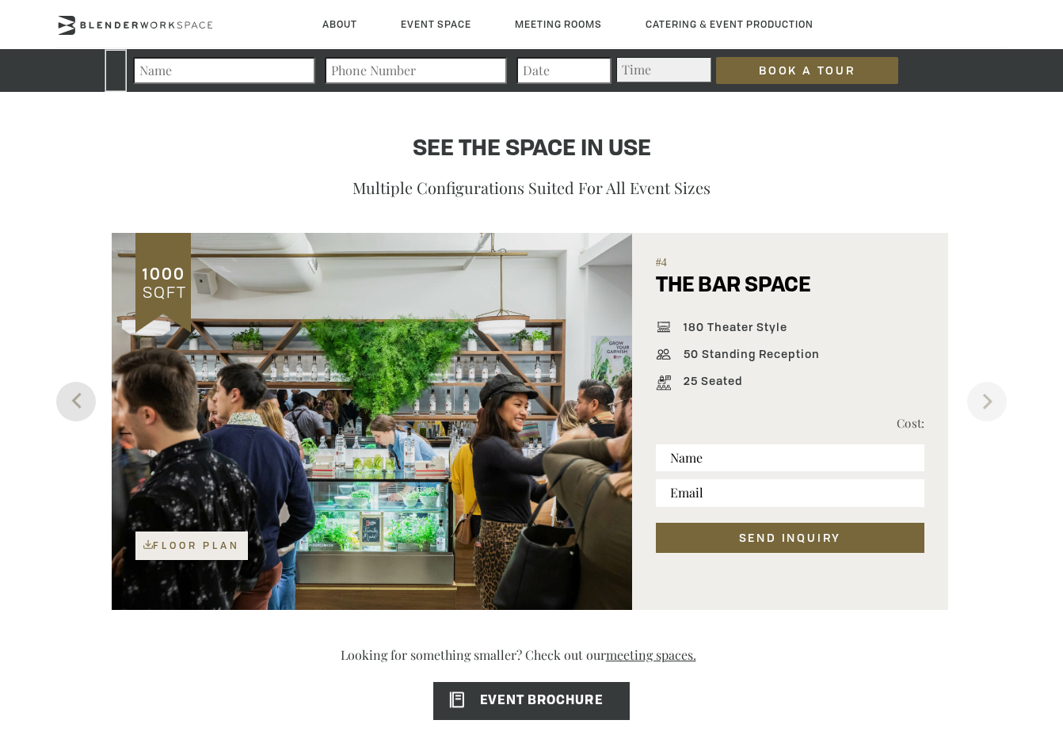
click at [63, 394] on button "Previous" at bounding box center [76, 402] width 40 height 40
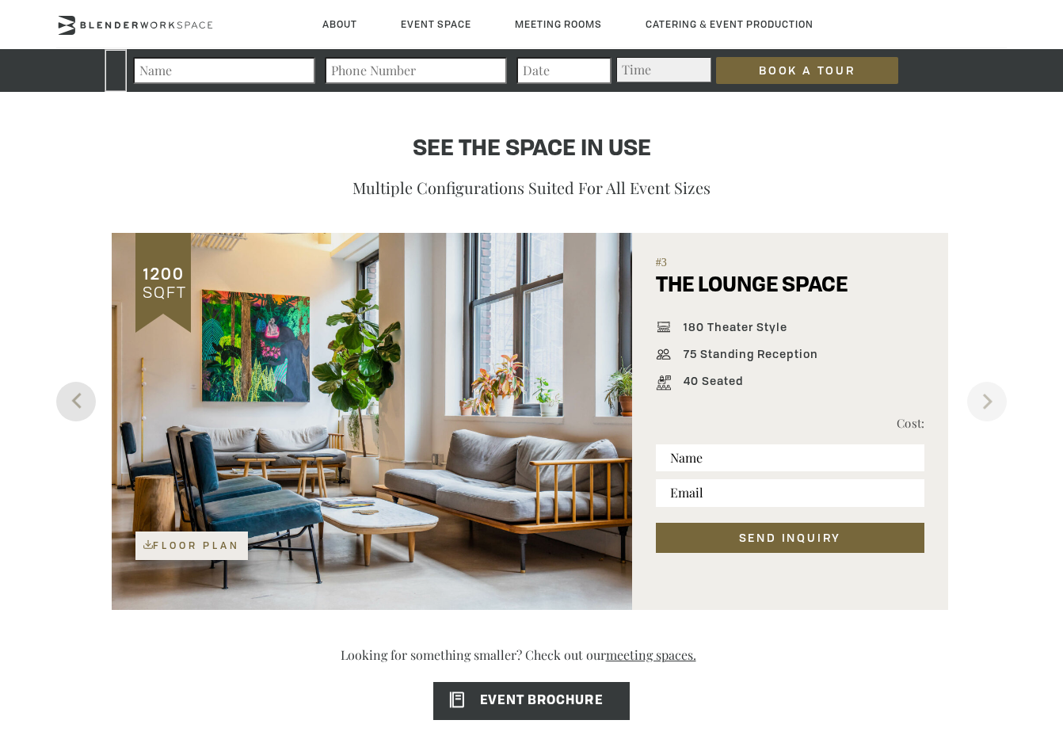
click at [63, 394] on button "Previous" at bounding box center [76, 402] width 40 height 40
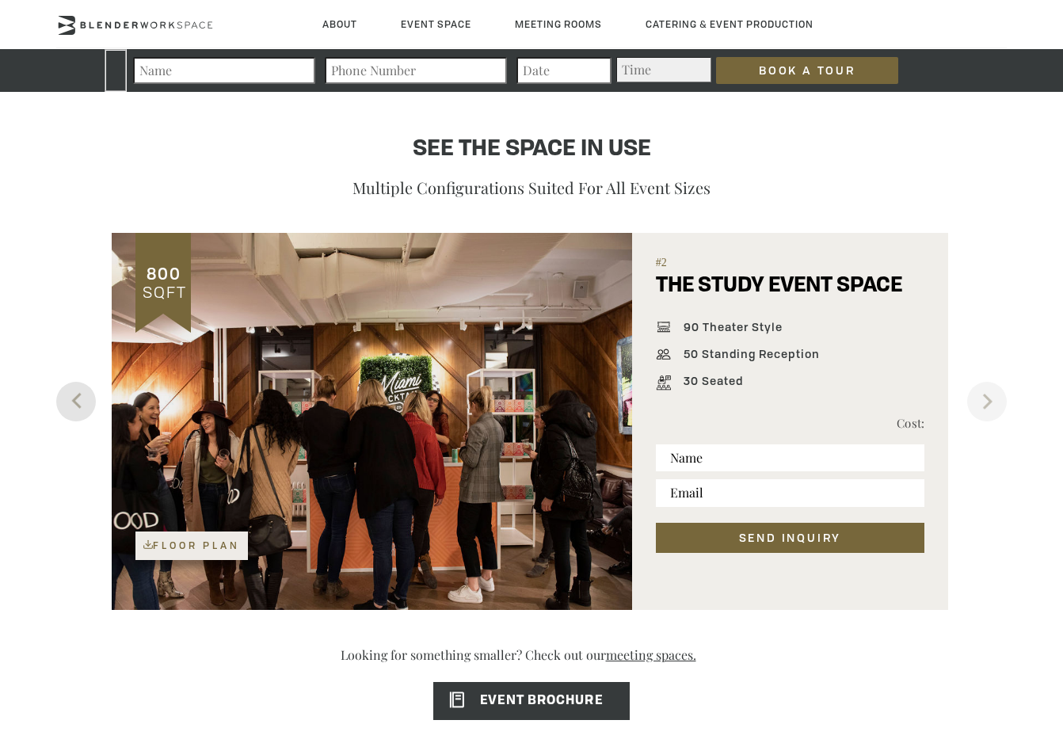
click at [63, 394] on button "Previous" at bounding box center [76, 402] width 40 height 40
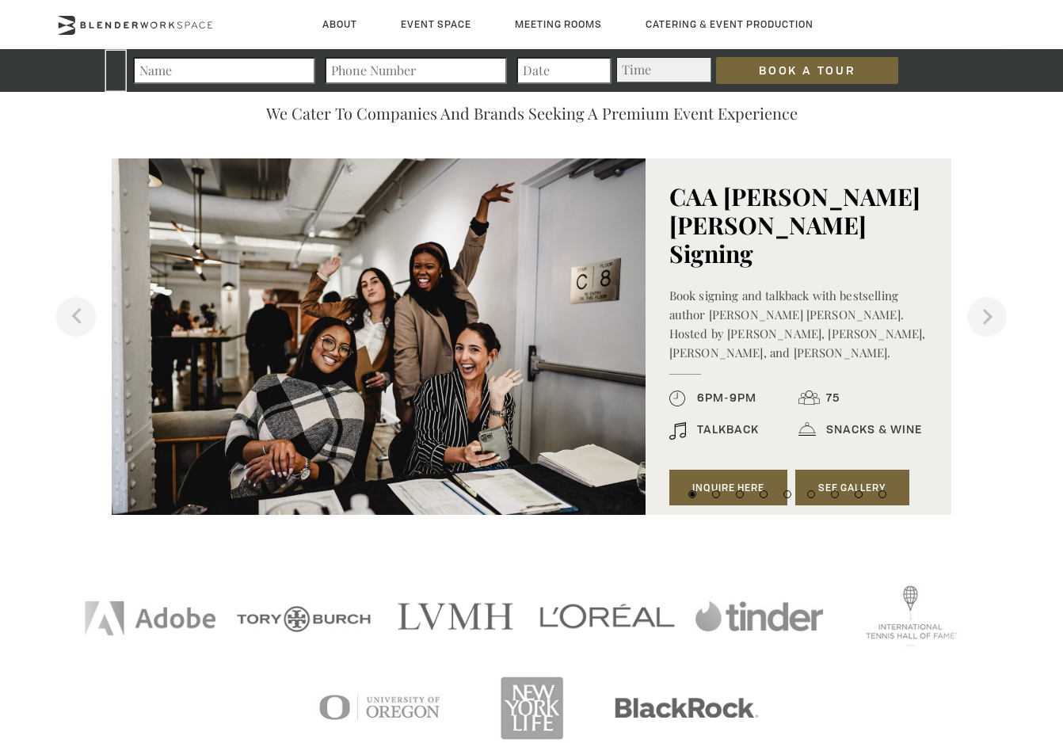
scroll to position [1777, 0]
